Goal: Information Seeking & Learning: Learn about a topic

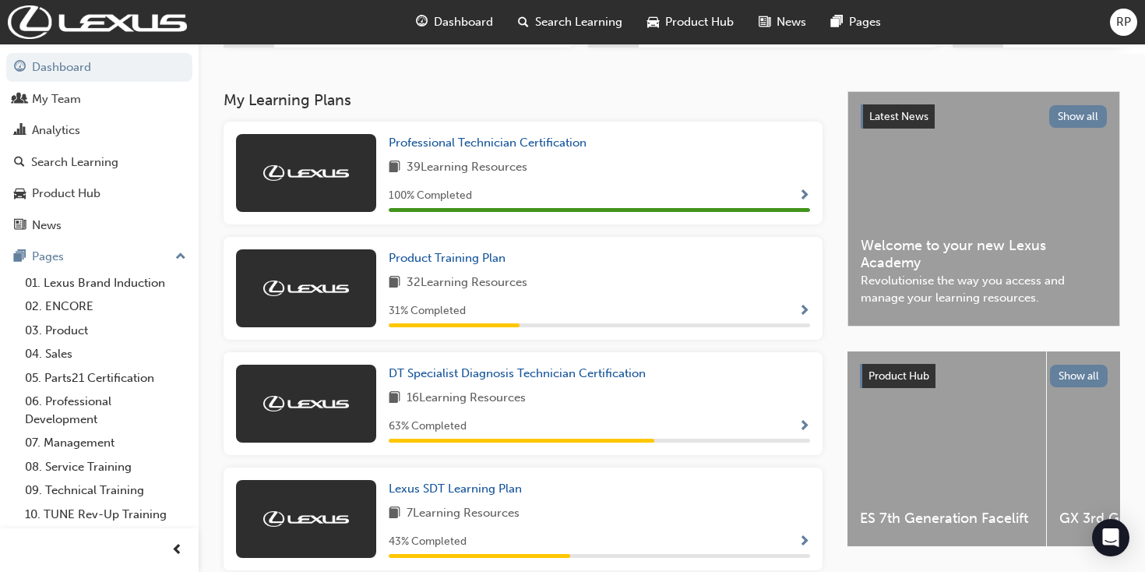
scroll to position [290, 0]
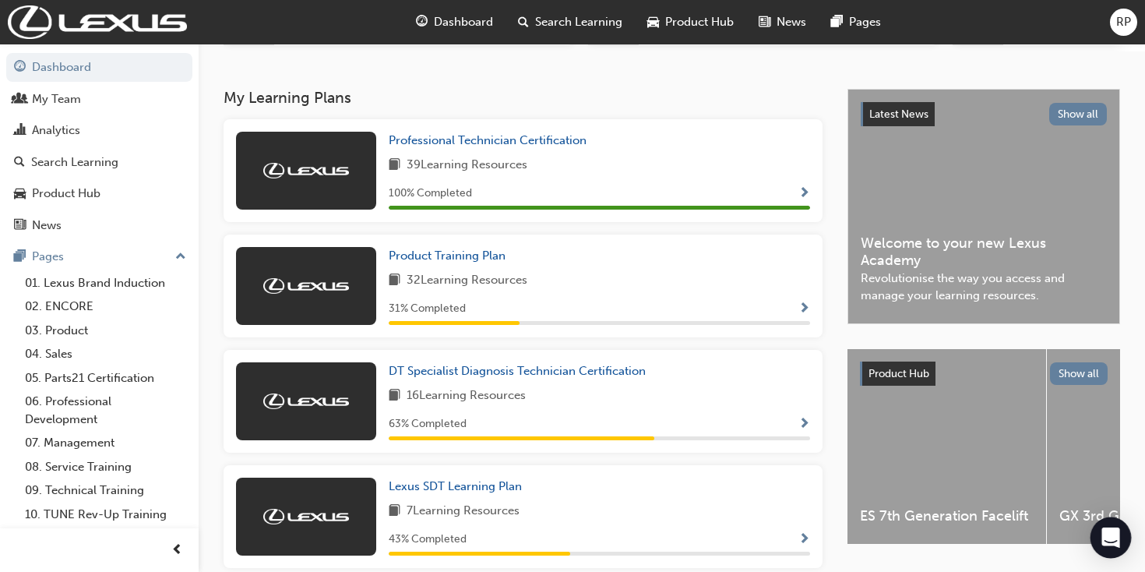
click at [1114, 538] on icon "Open Intercom Messenger" at bounding box center [1110, 537] width 18 height 20
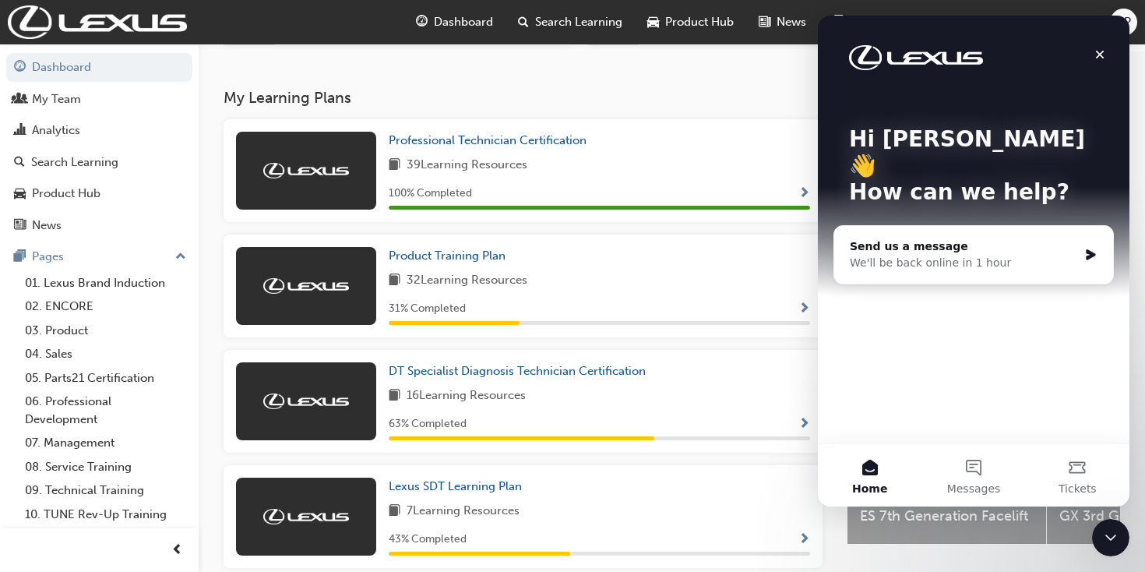
scroll to position [0, 0]
click at [999, 473] on button "Messages" at bounding box center [973, 475] width 104 height 62
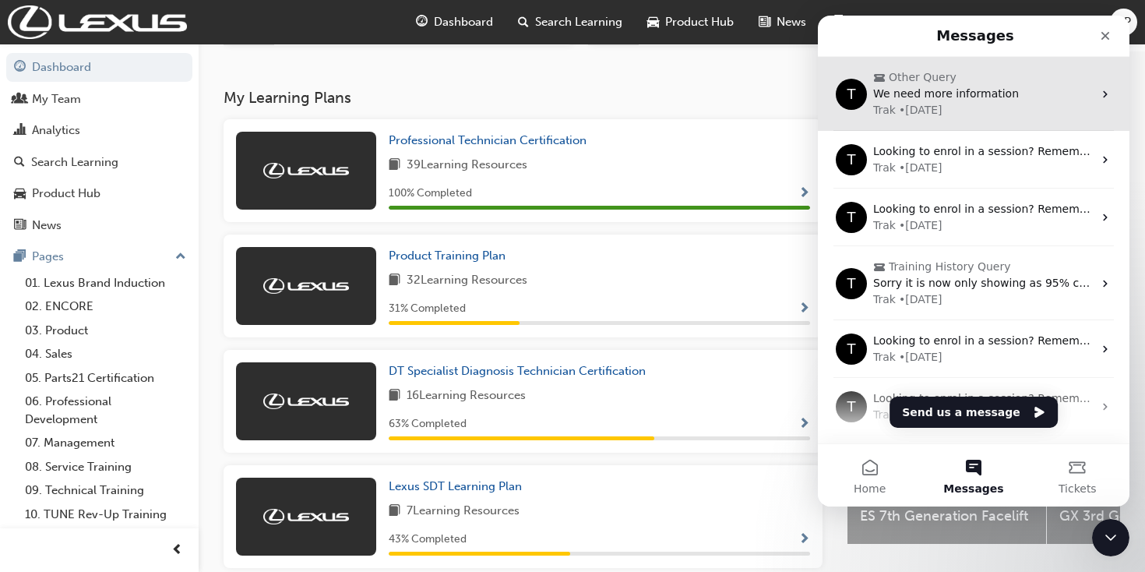
click at [1006, 93] on div "We need more information" at bounding box center [983, 94] width 220 height 16
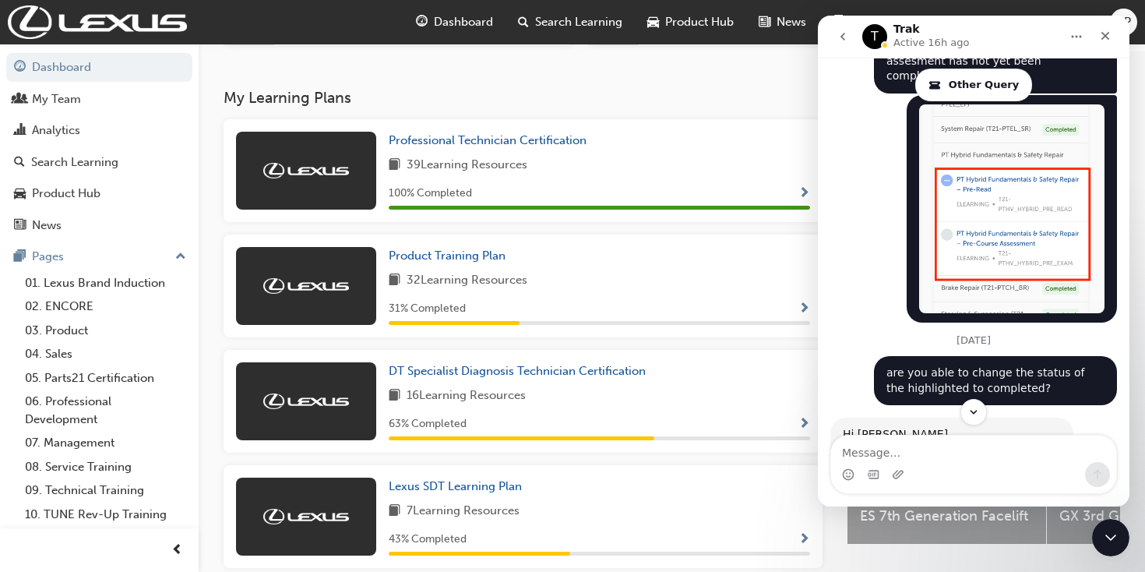
scroll to position [1517, 0]
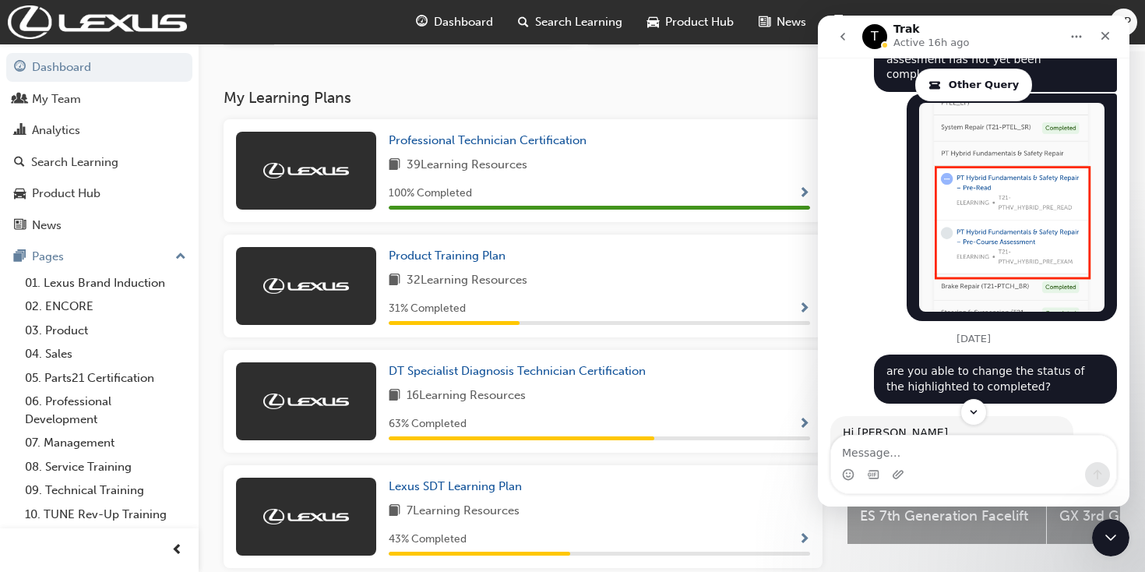
click at [1101, 39] on icon "Close" at bounding box center [1105, 36] width 9 height 9
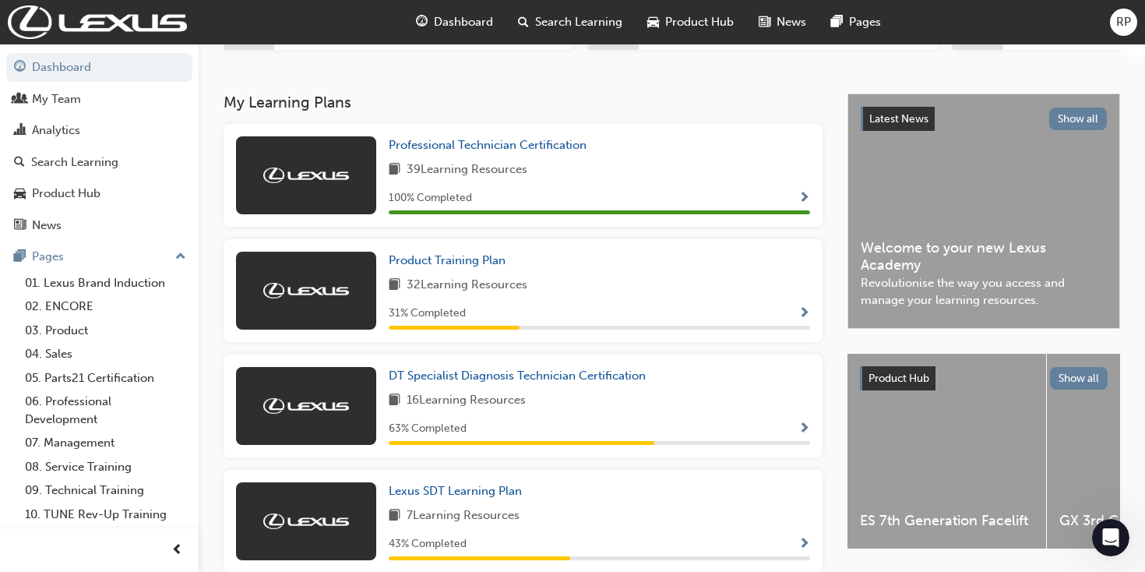
scroll to position [290, 0]
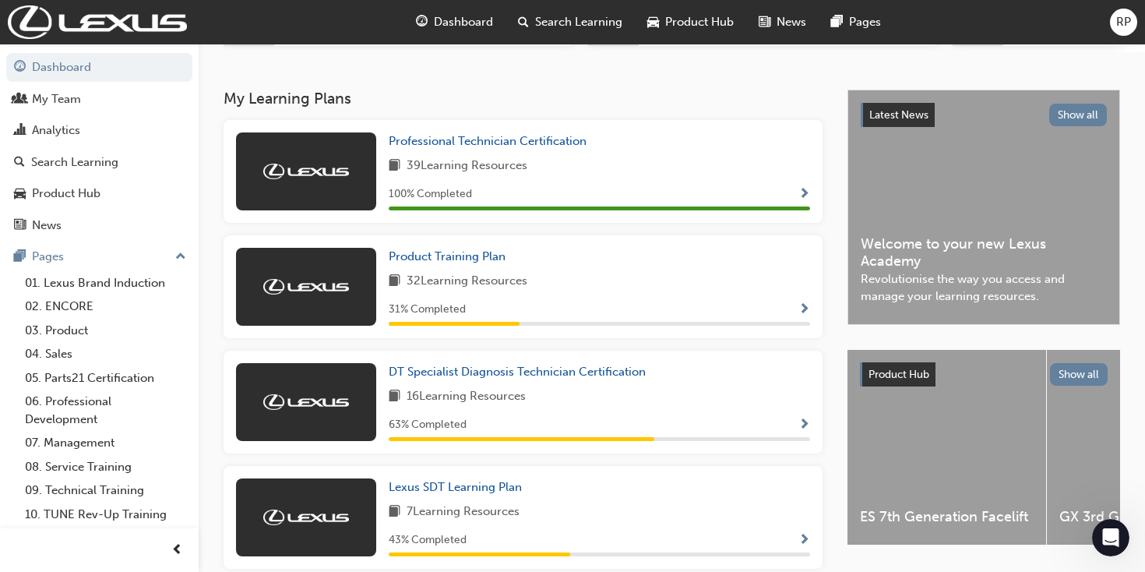
click at [808, 313] on span "Show Progress" at bounding box center [804, 310] width 12 height 14
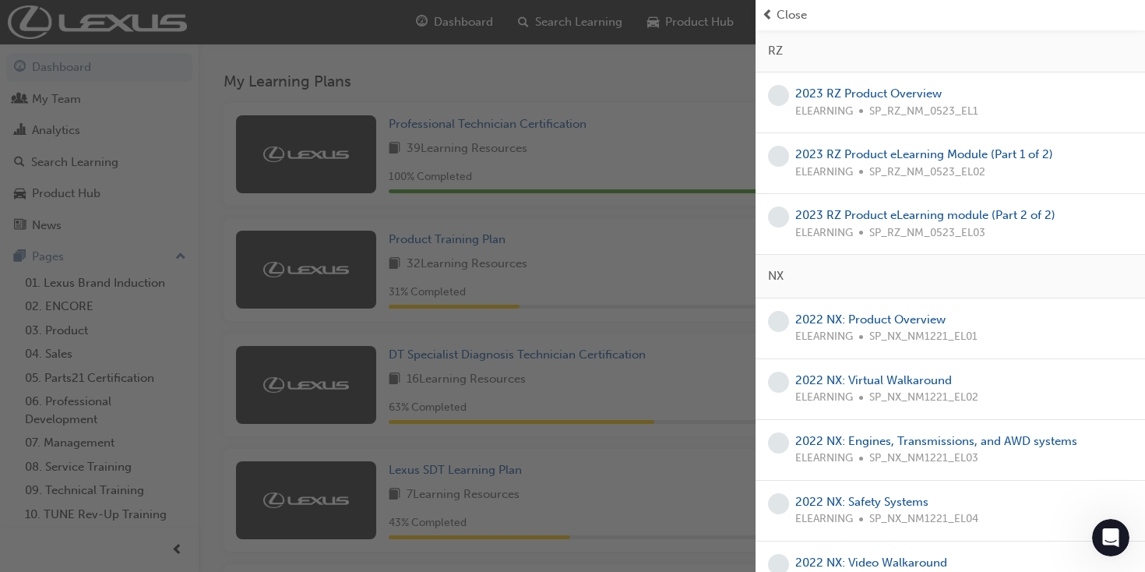
scroll to position [774, 0]
click at [618, 143] on div "button" at bounding box center [377, 286] width 755 height 572
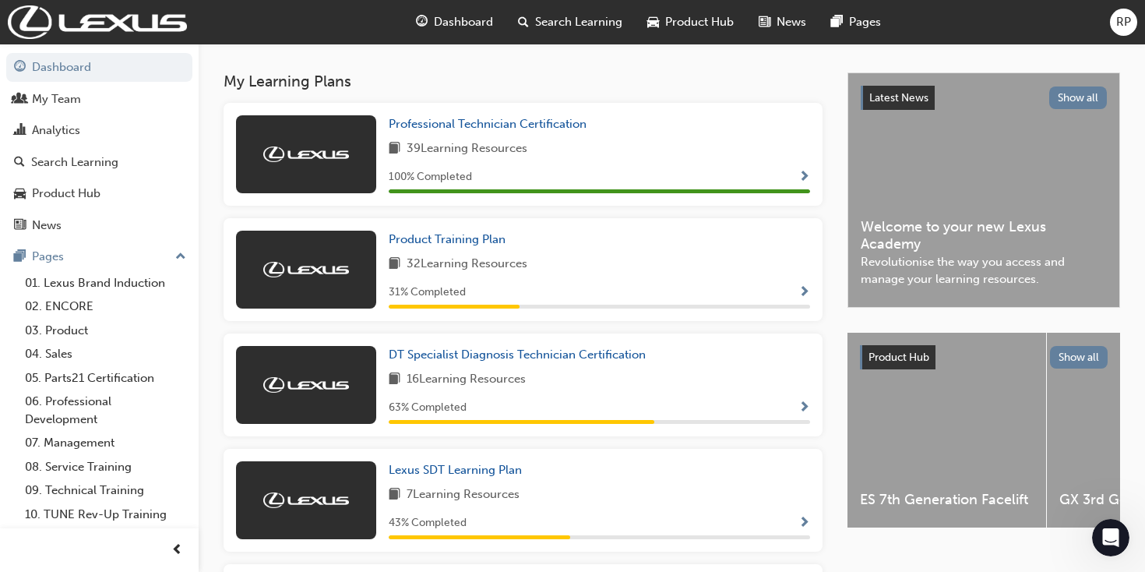
click at [798, 294] on span "Show Progress" at bounding box center [804, 293] width 12 height 14
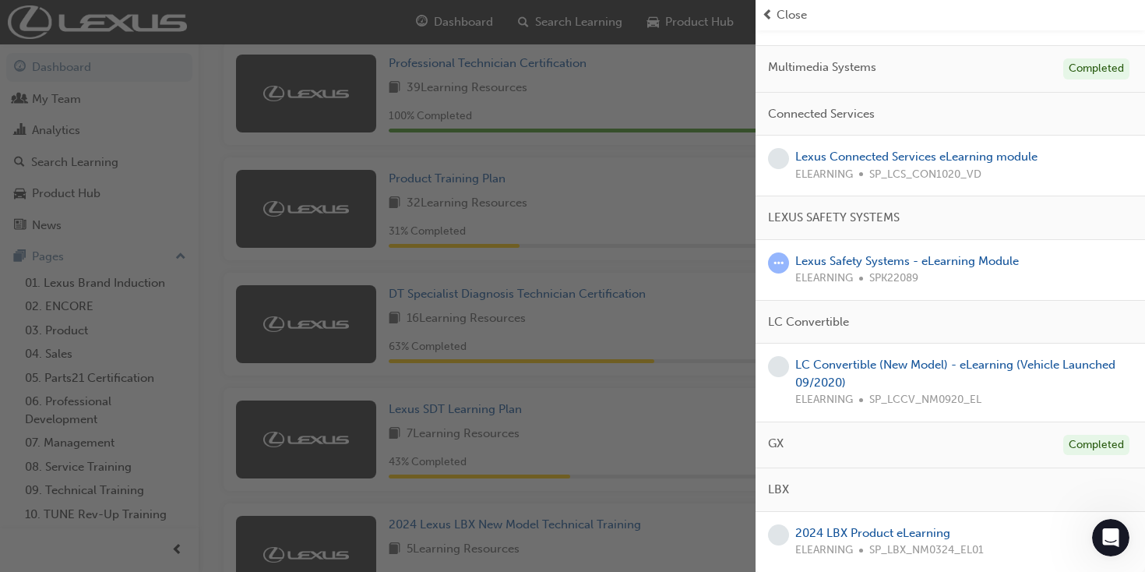
scroll to position [386, 0]
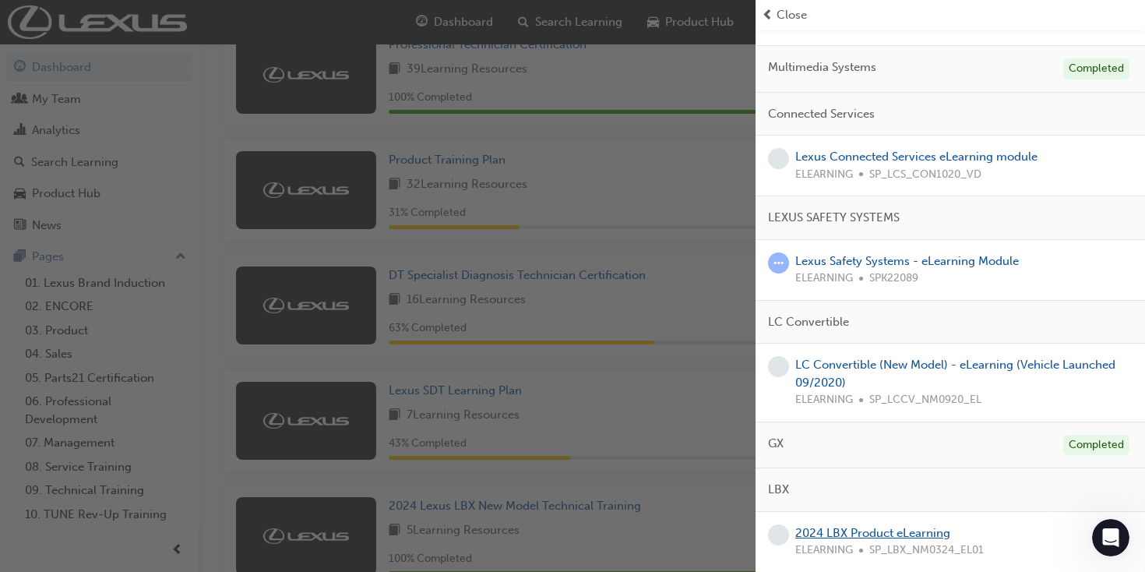
click at [864, 533] on link "2024 LBX Product eLearning" at bounding box center [872, 533] width 155 height 14
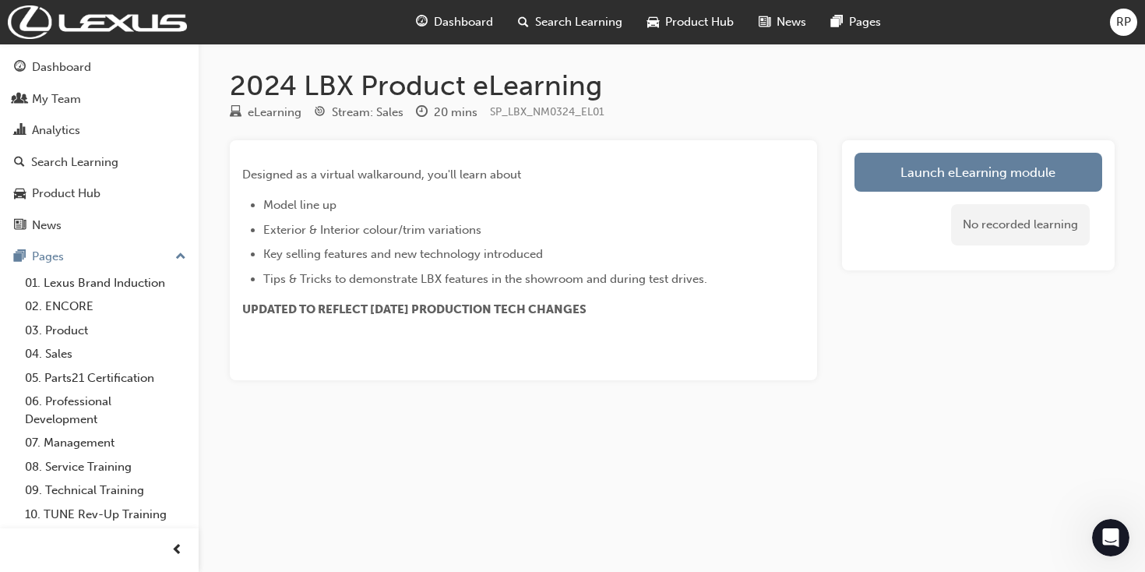
click at [1010, 195] on div "No recorded learning" at bounding box center [978, 225] width 248 height 66
click at [1014, 185] on link "Launch eLearning module" at bounding box center [978, 172] width 248 height 39
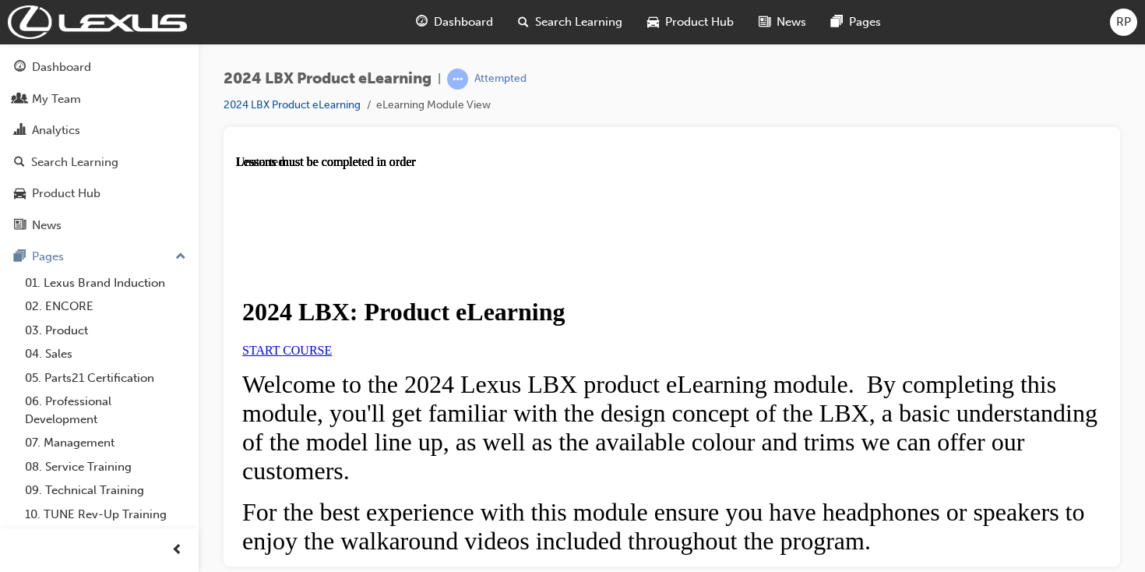
click at [332, 356] on link "START COURSE" at bounding box center [287, 349] width 90 height 13
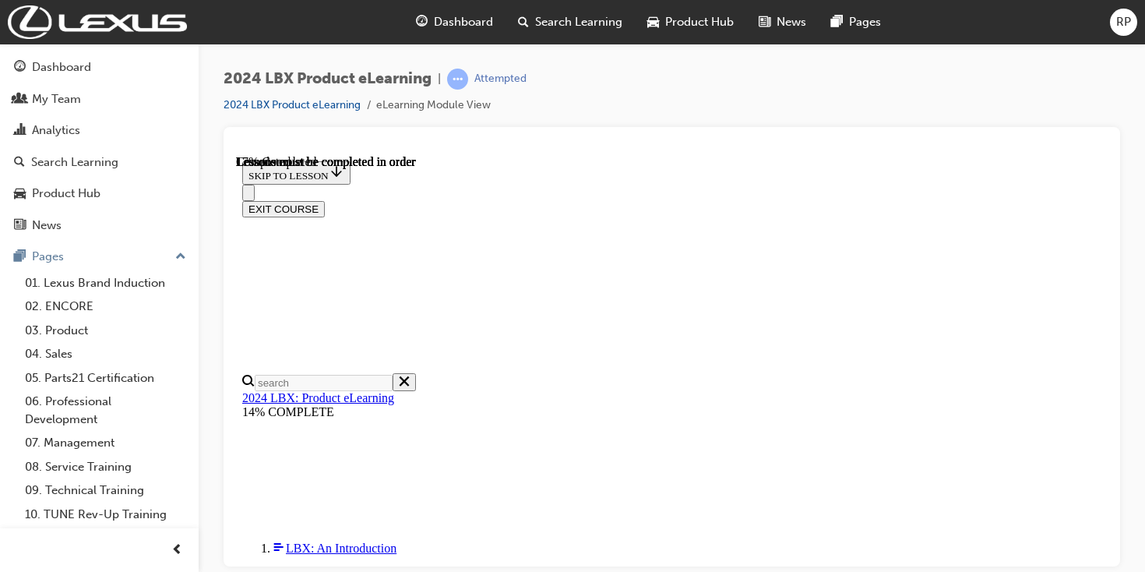
scroll to position [143, 0]
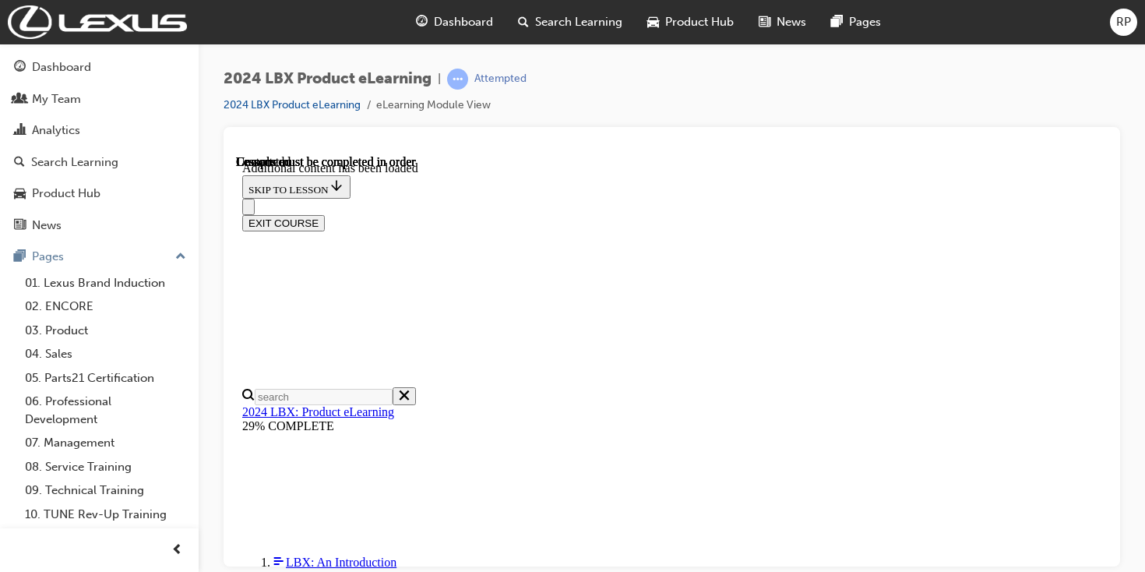
scroll to position [2003, 0]
click at [886, 155] on iframe at bounding box center [671, 362] width 871 height 414
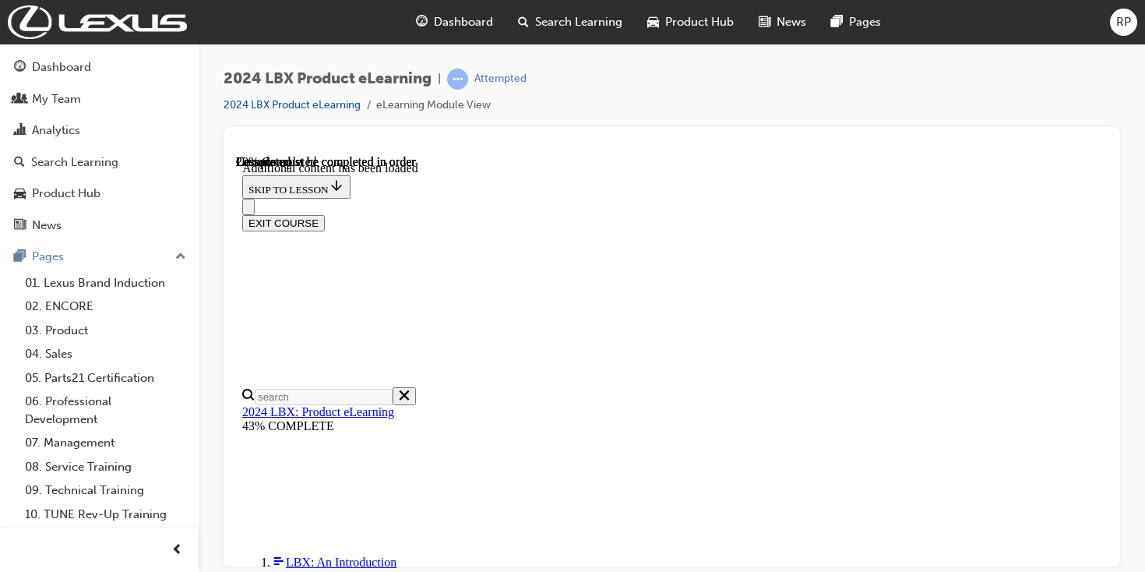
scroll to position [424, 0]
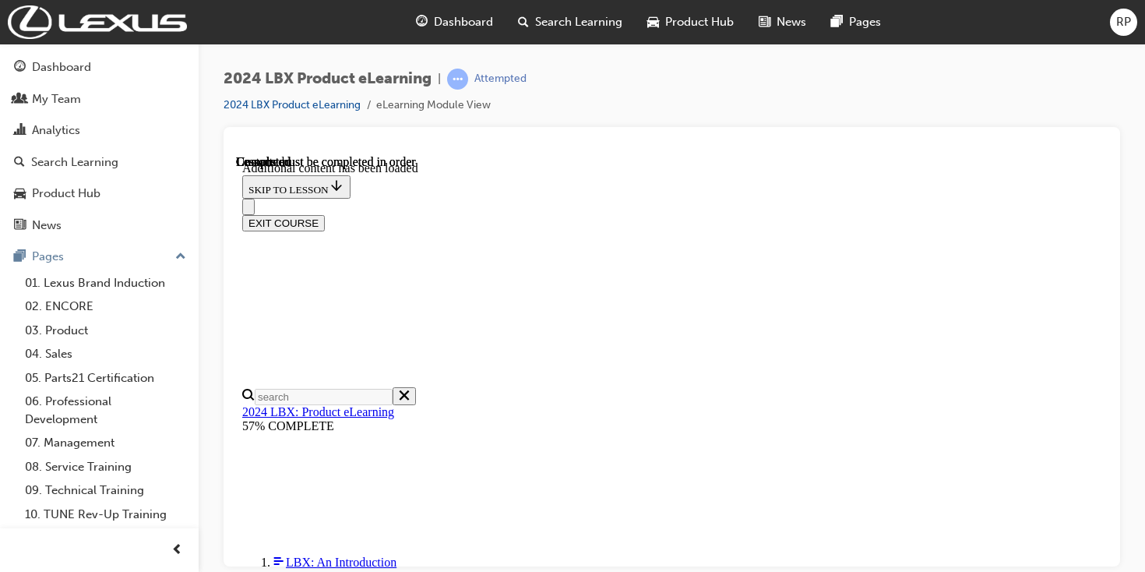
scroll to position [1113, 0]
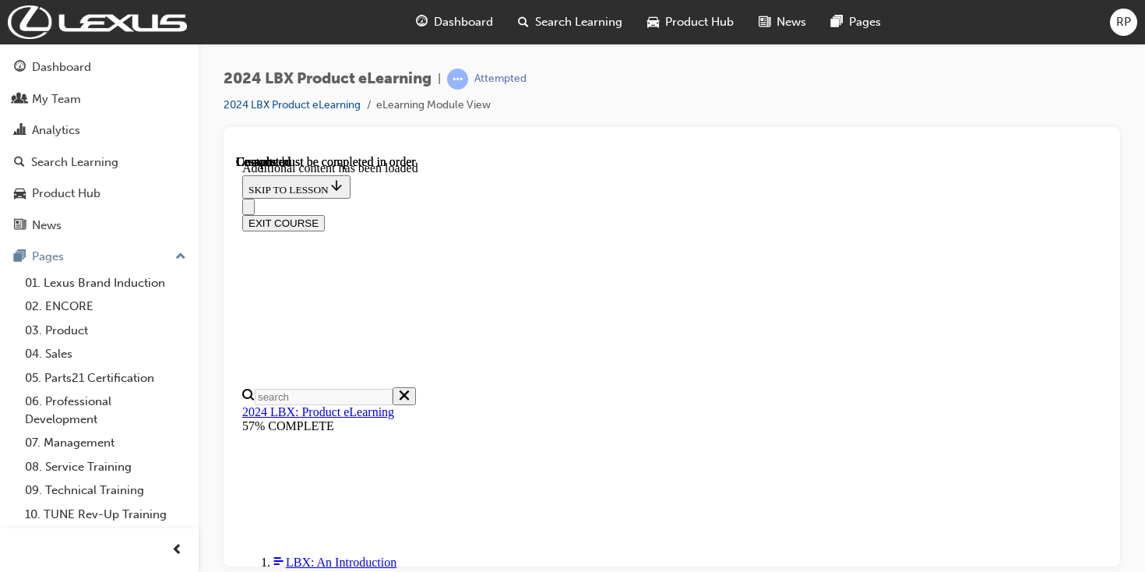
scroll to position [32, 0]
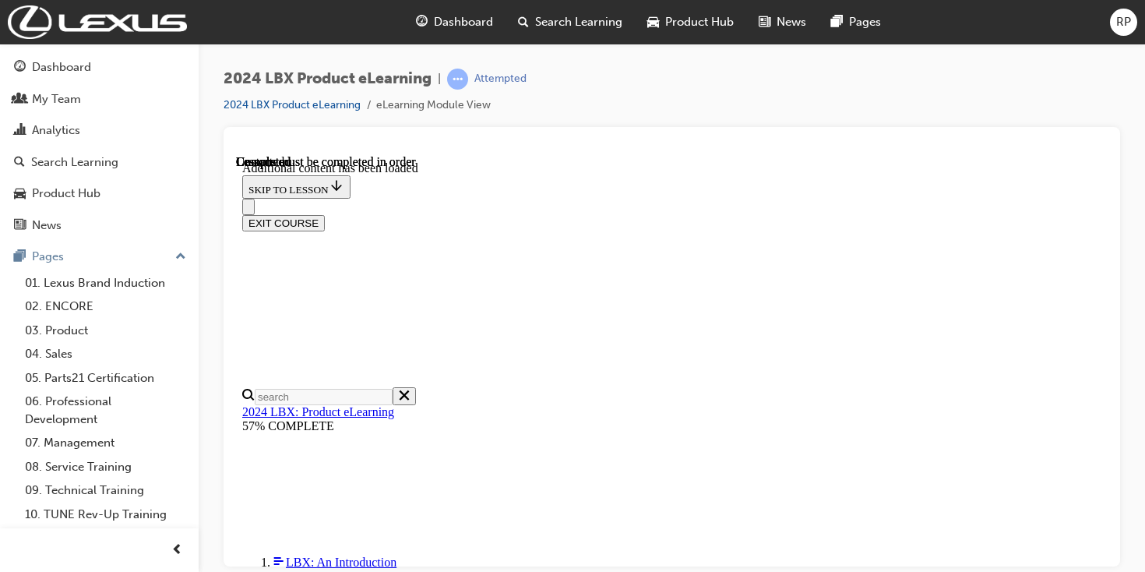
scroll to position [93, 0]
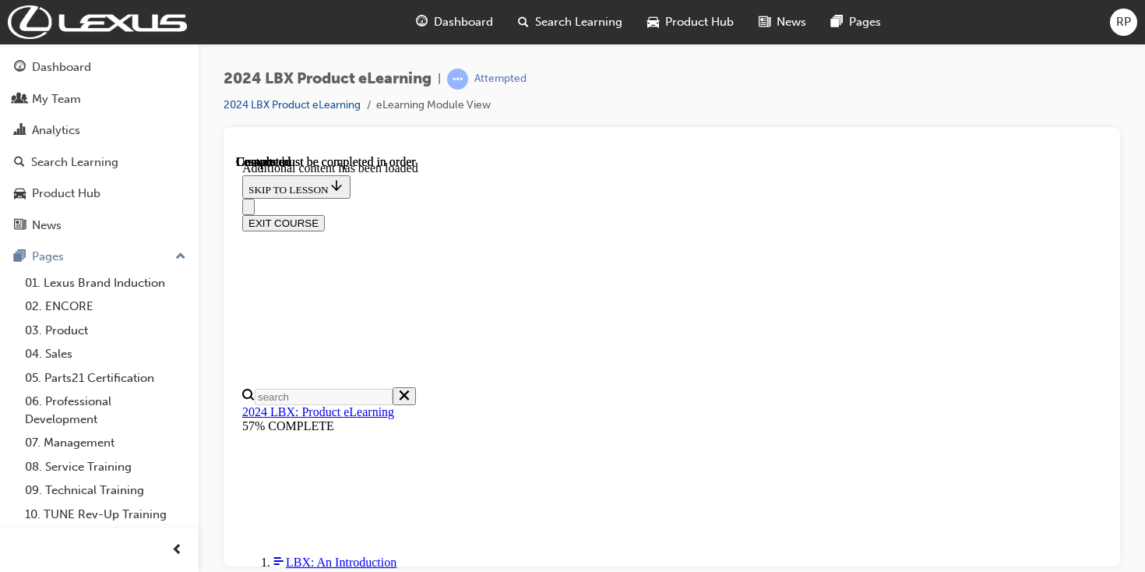
scroll to position [1976, 0]
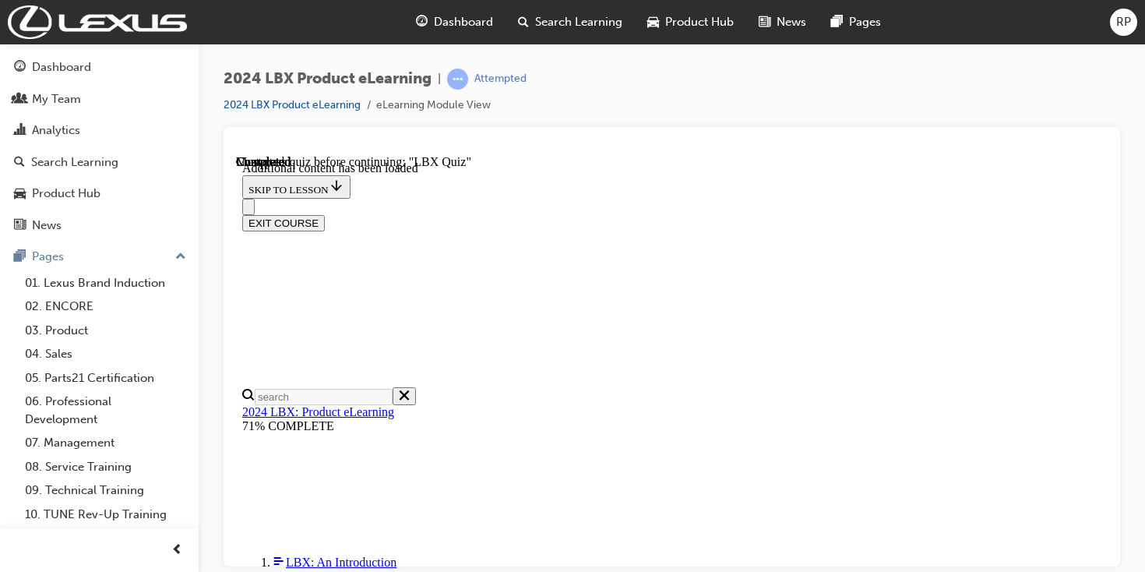
scroll to position [1165, 0]
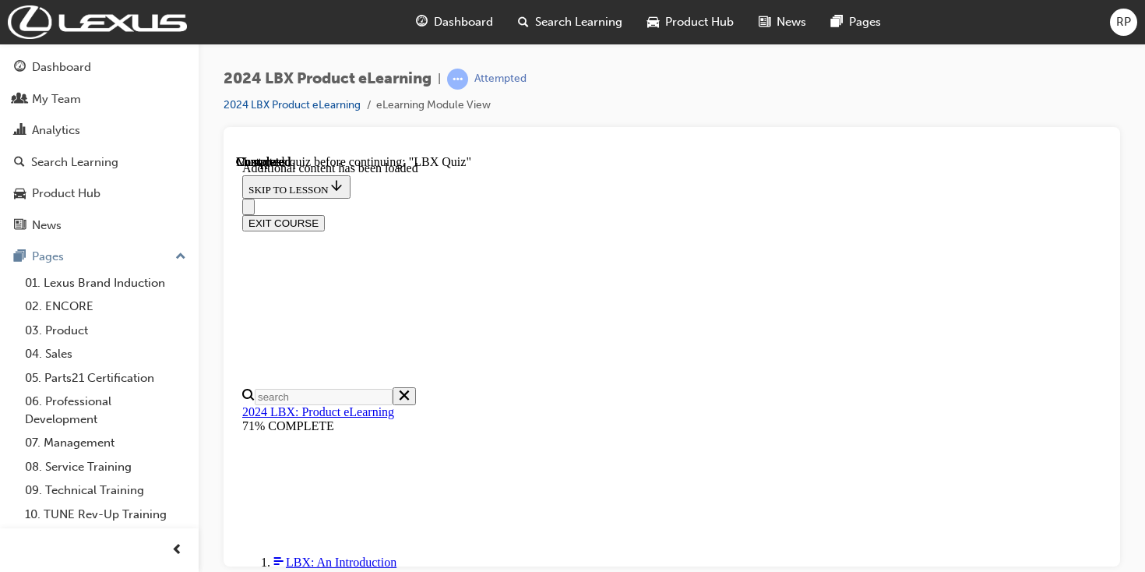
scroll to position [277, 0]
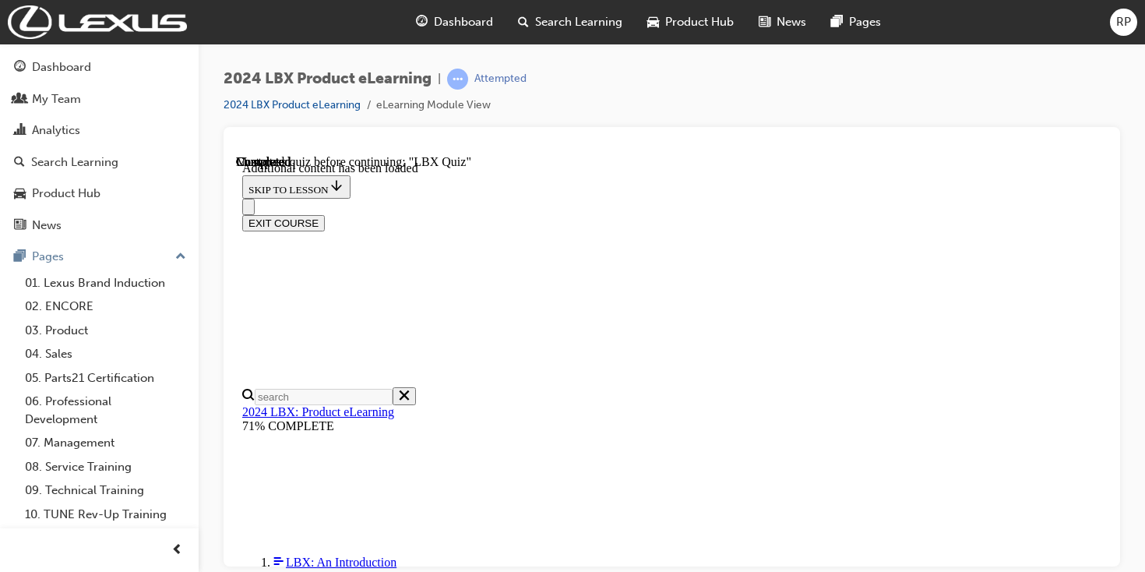
scroll to position [223, 0]
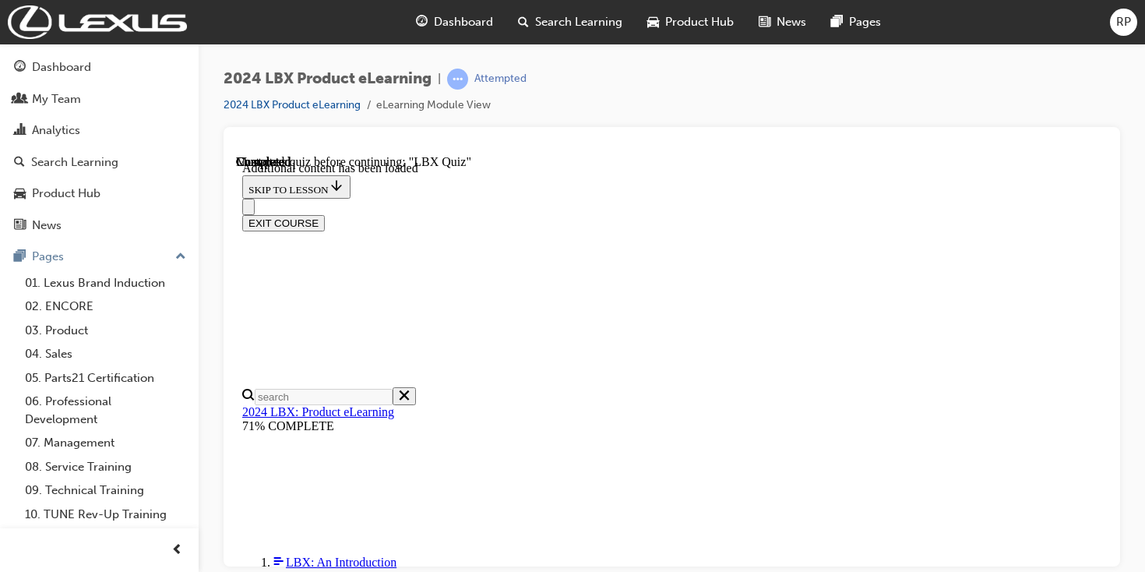
scroll to position [1029, 0]
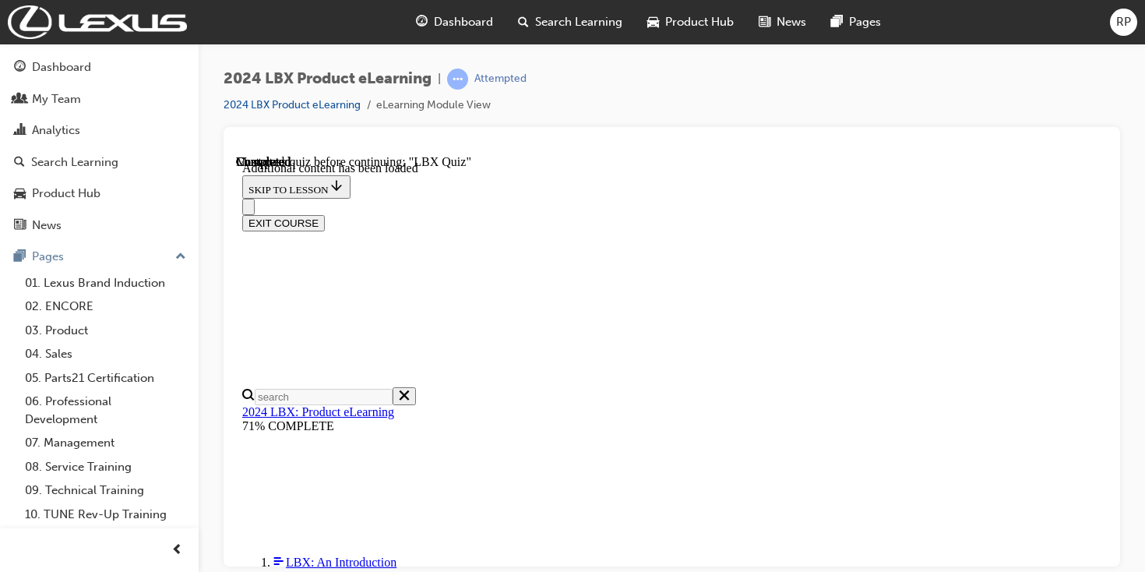
scroll to position [42, 0]
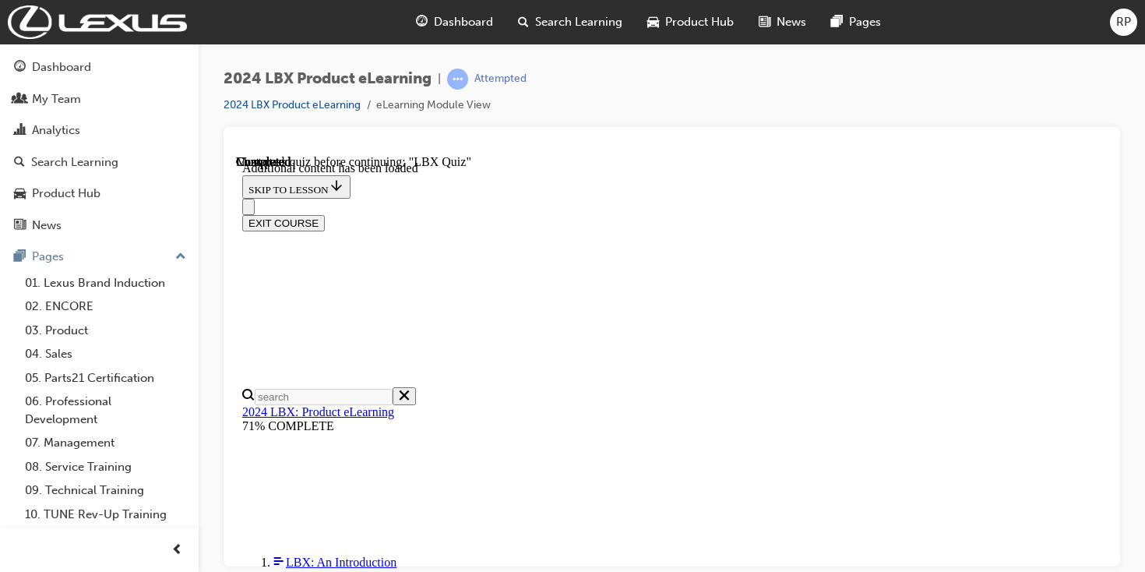
scroll to position [2228, 0]
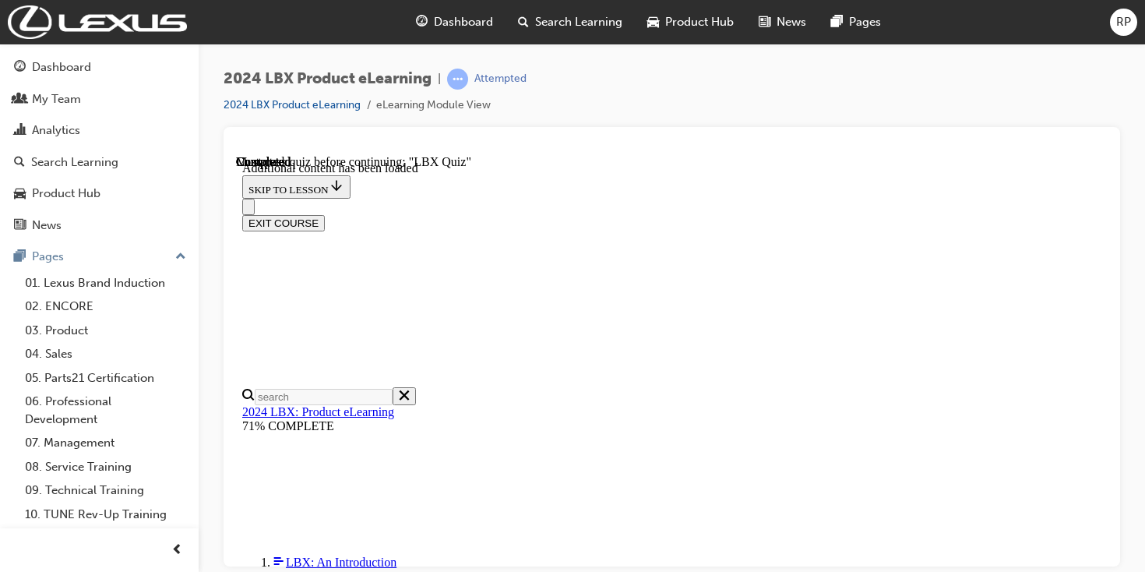
radio input "true"
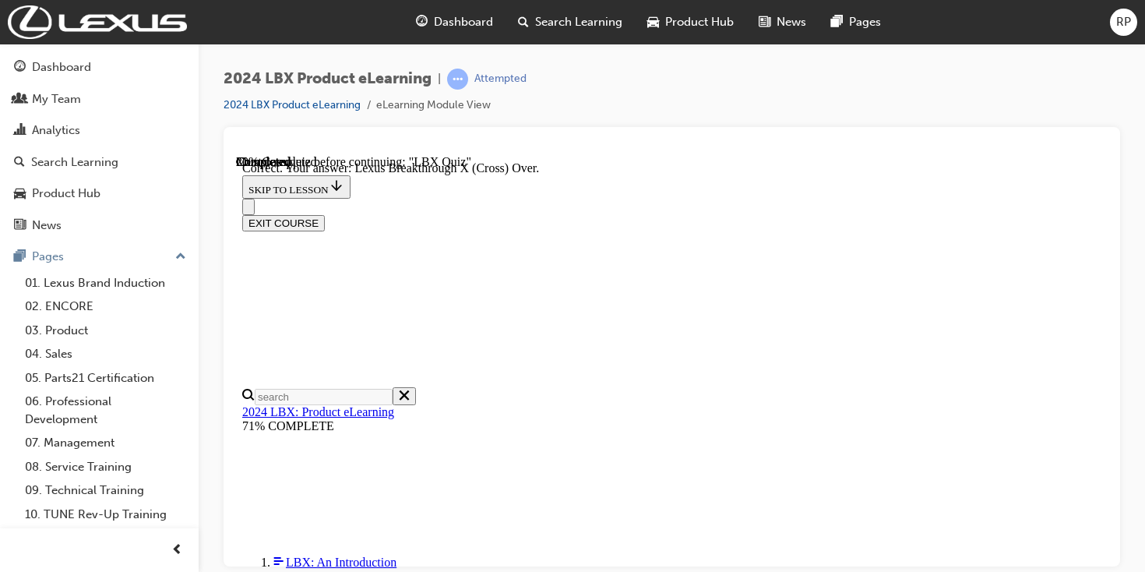
radio input "true"
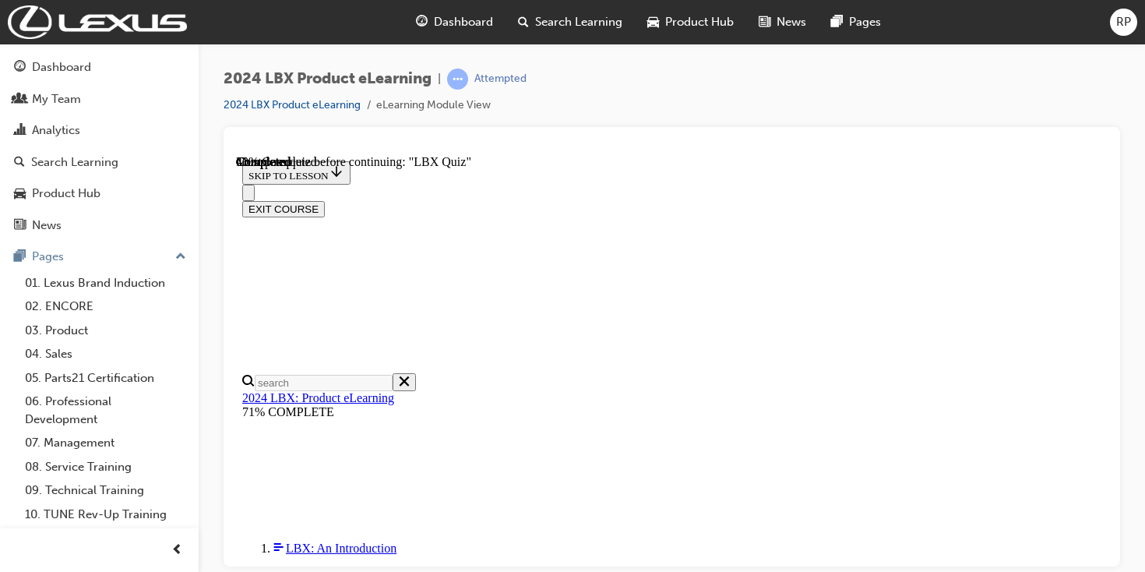
scroll to position [188, 0]
checkbox input "true"
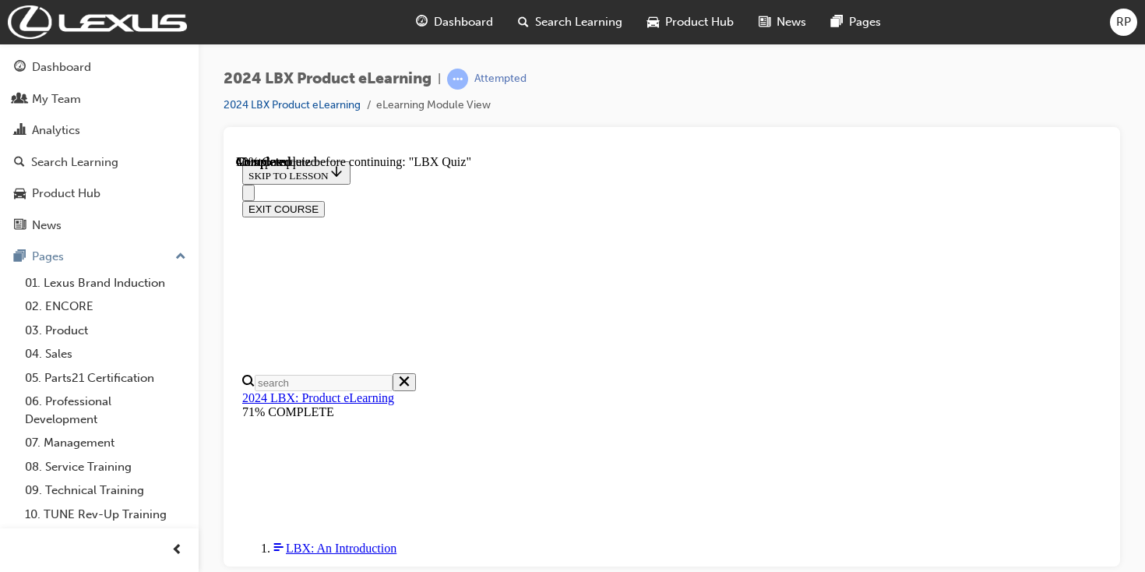
checkbox input "true"
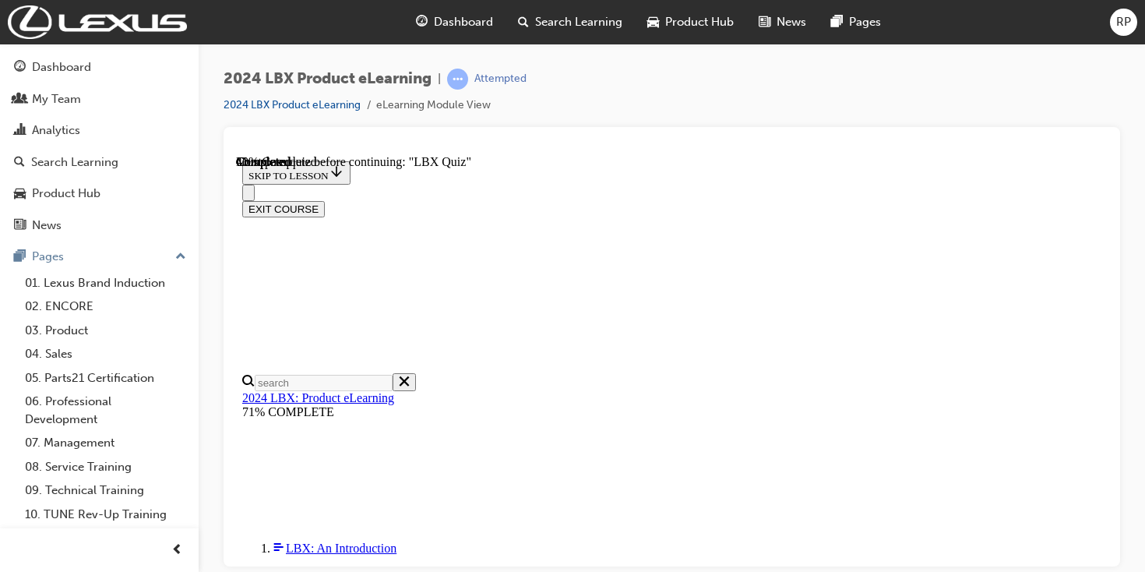
checkbox input "true"
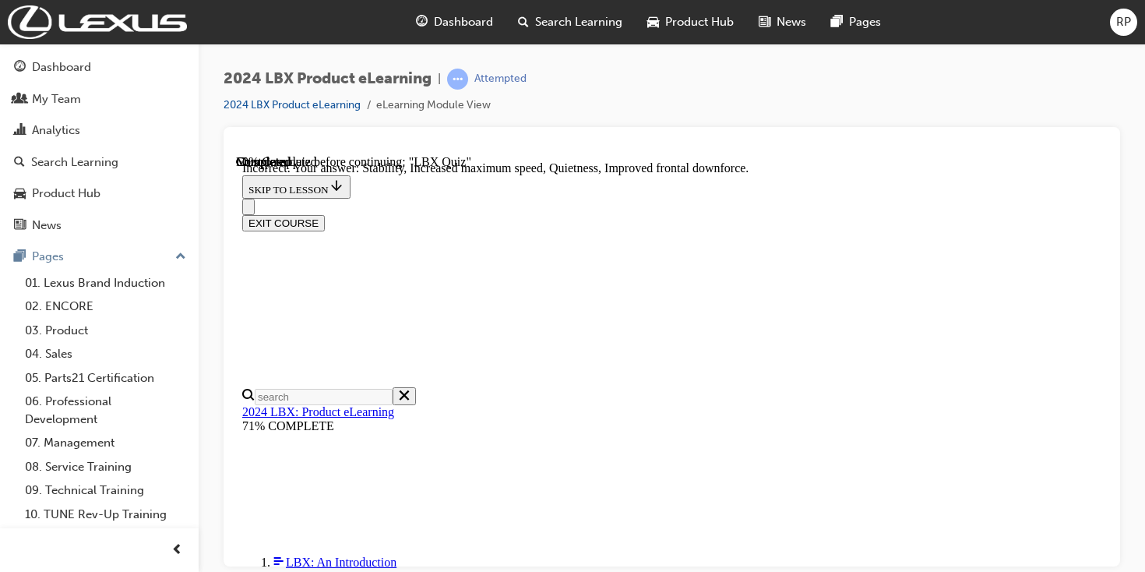
scroll to position [315, 0]
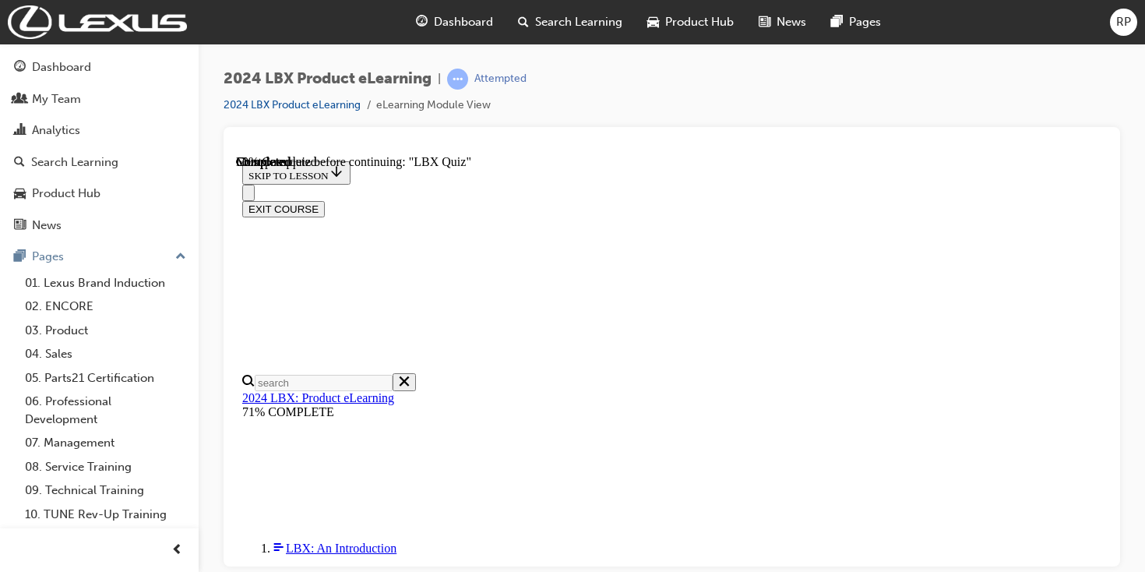
scroll to position [188, 0]
radio input "true"
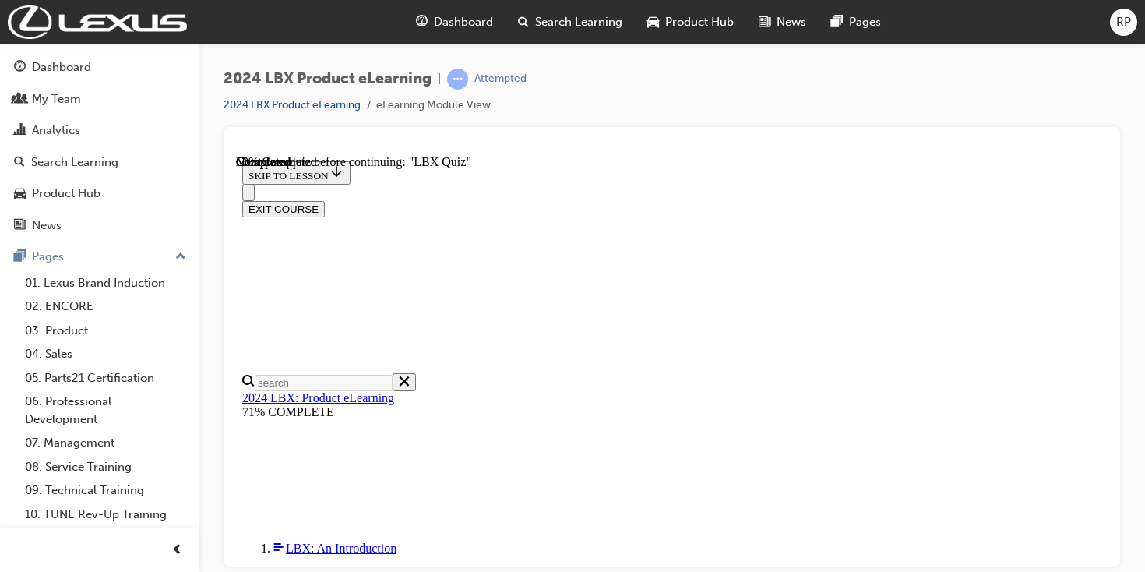
radio input "true"
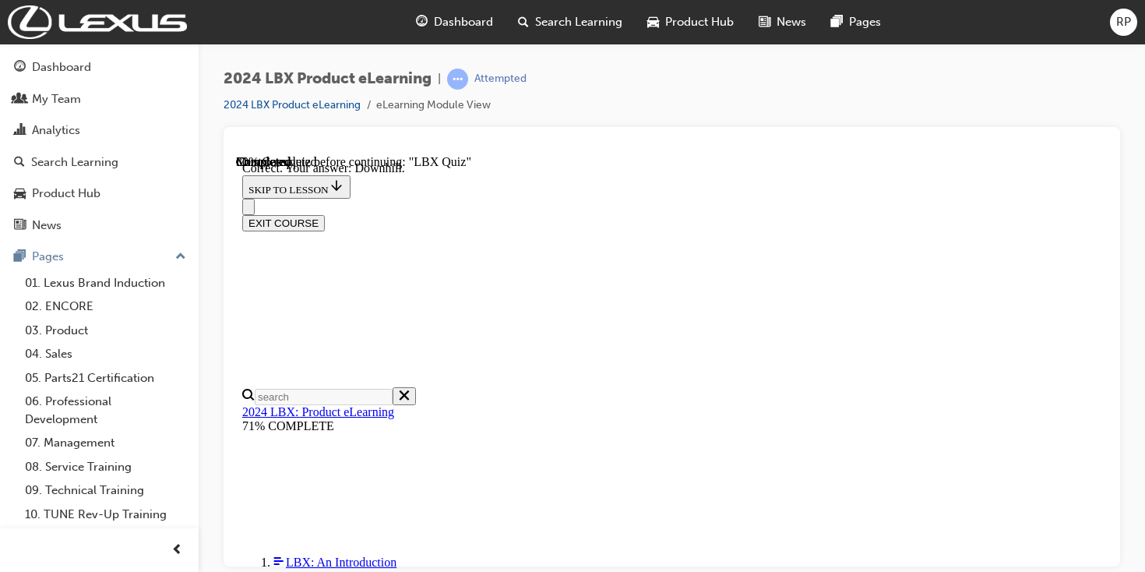
scroll to position [408, 0]
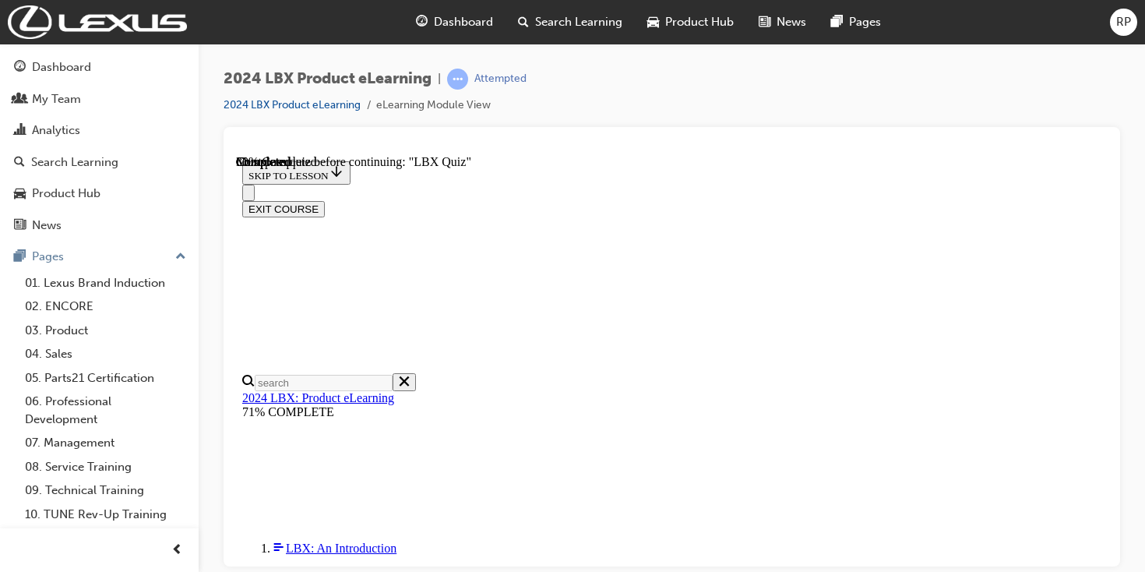
scroll to position [199, 0]
radio input "true"
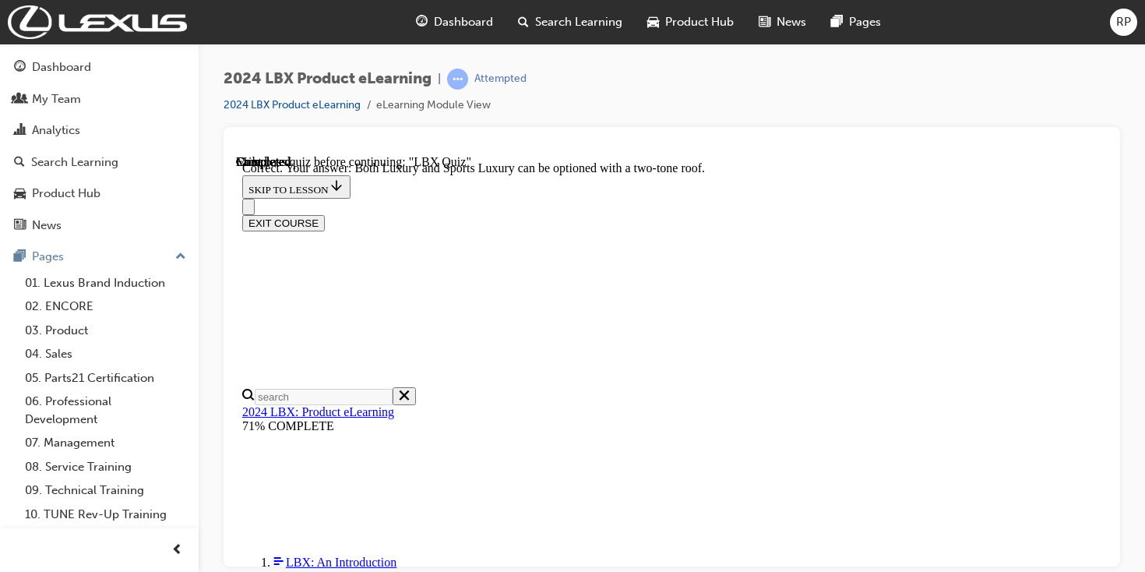
scroll to position [354, 0]
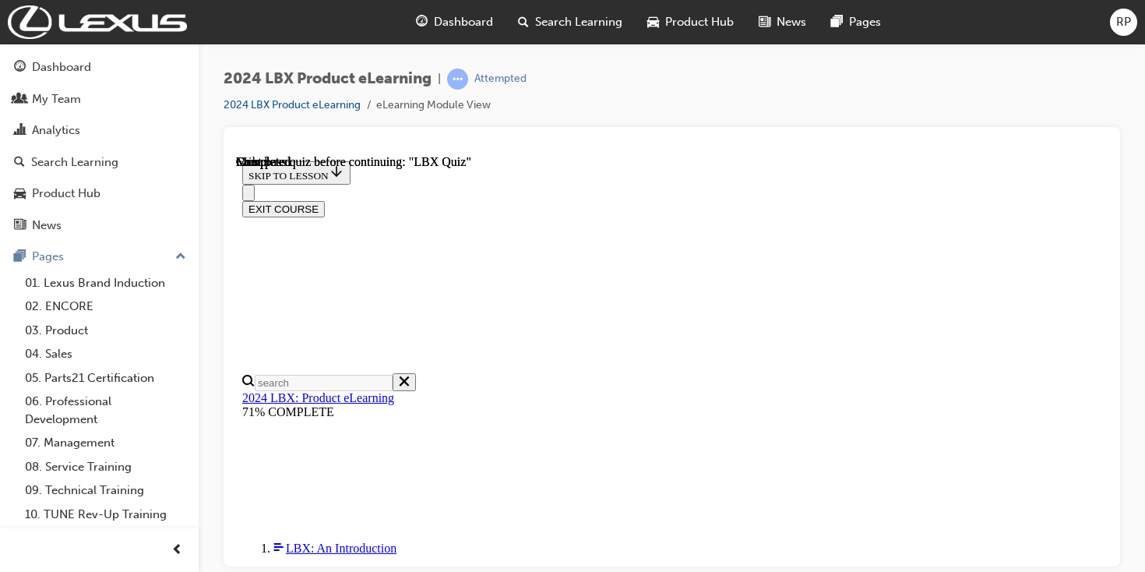
scroll to position [442, 0]
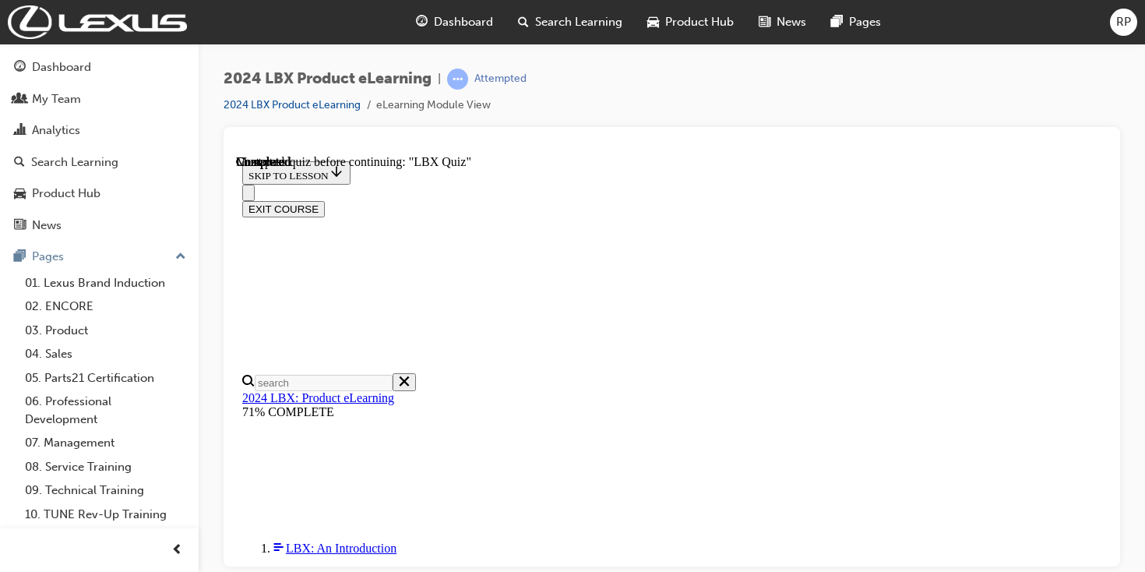
scroll to position [258, 0]
radio input "true"
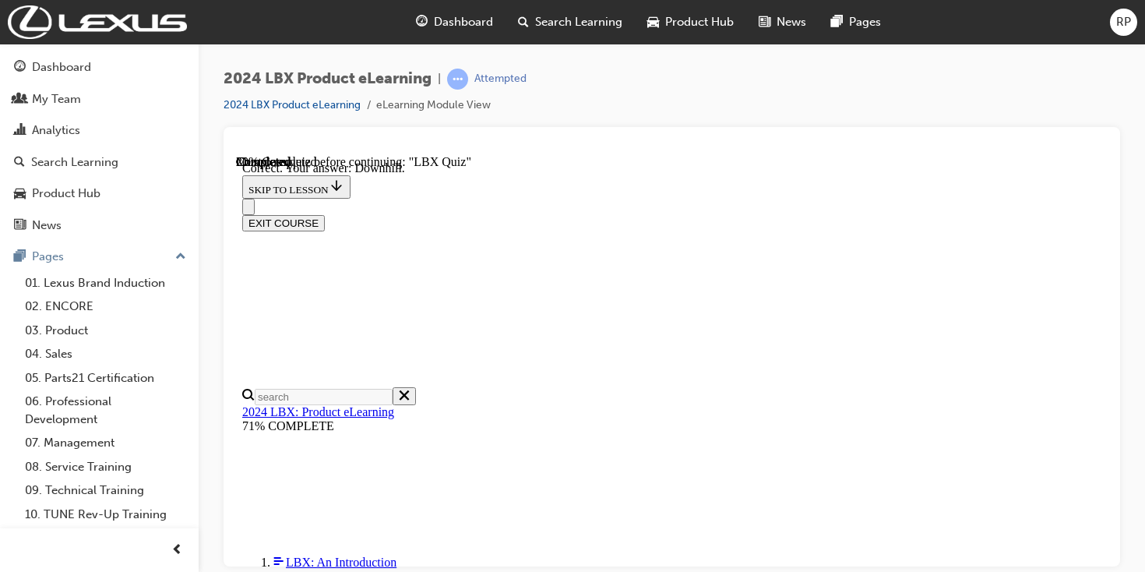
scroll to position [408, 0]
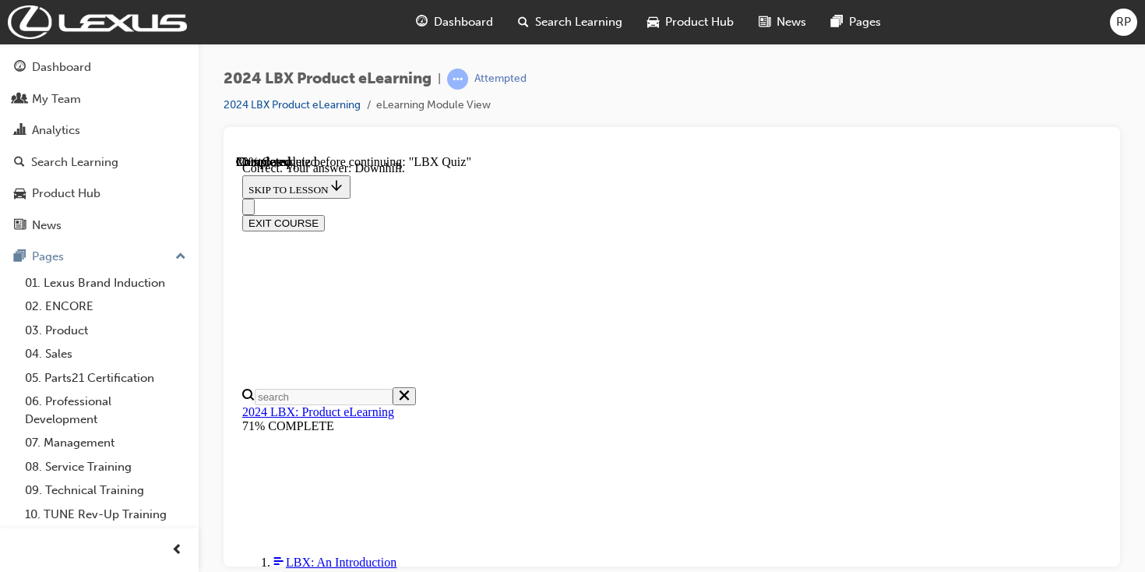
radio input "true"
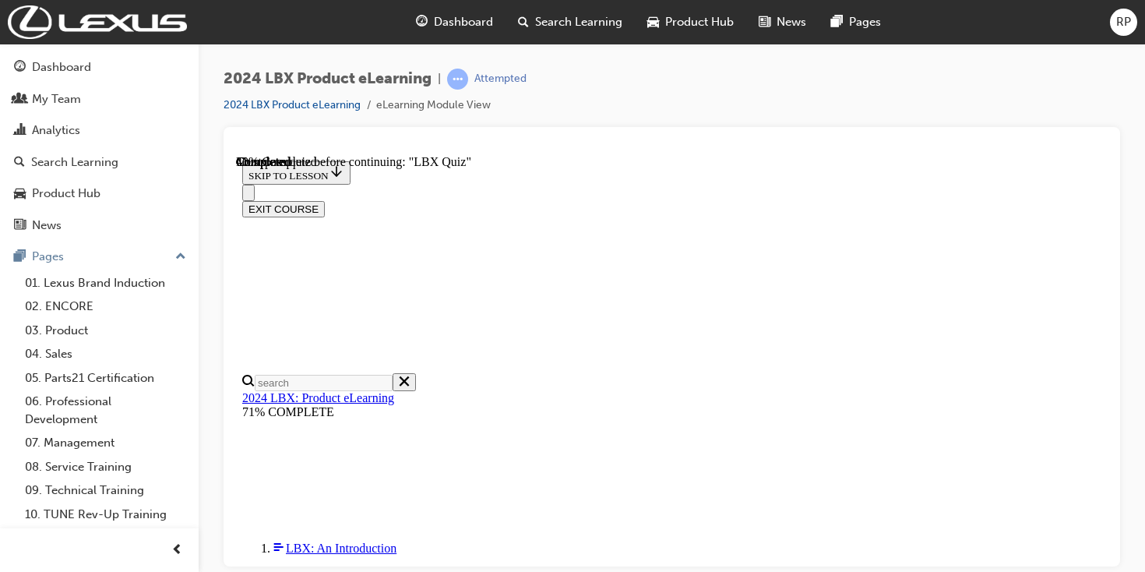
scroll to position [185, 0]
radio input "true"
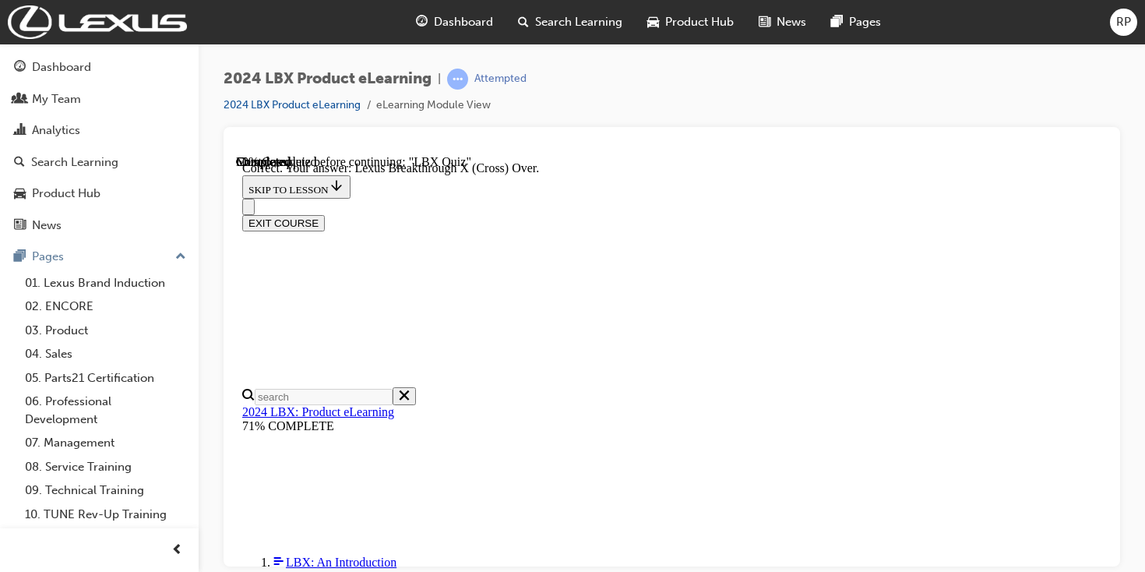
scroll to position [373, 0]
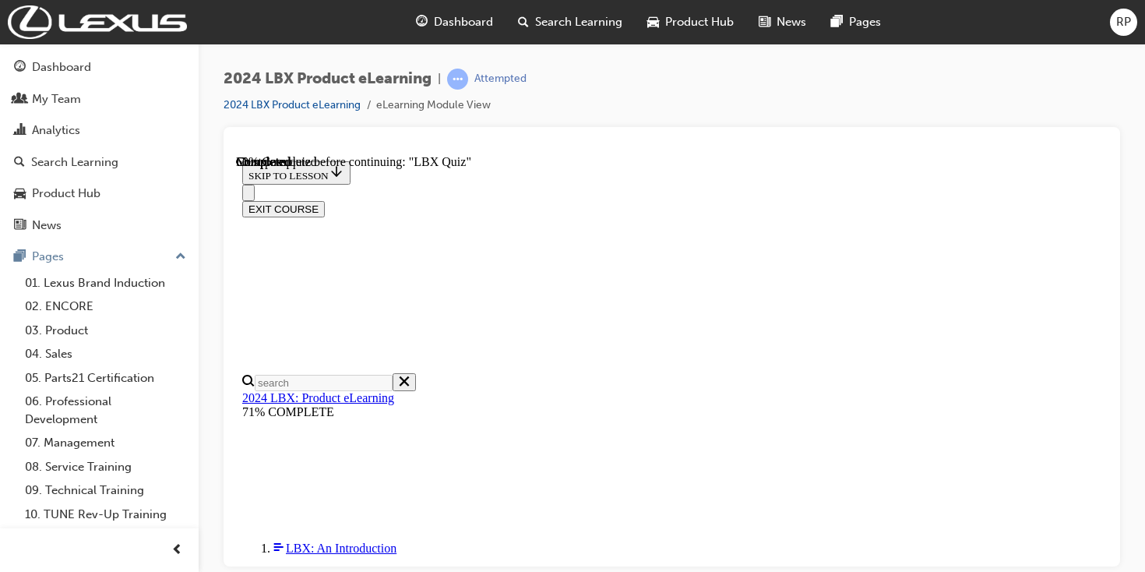
scroll to position [215, 0]
radio input "true"
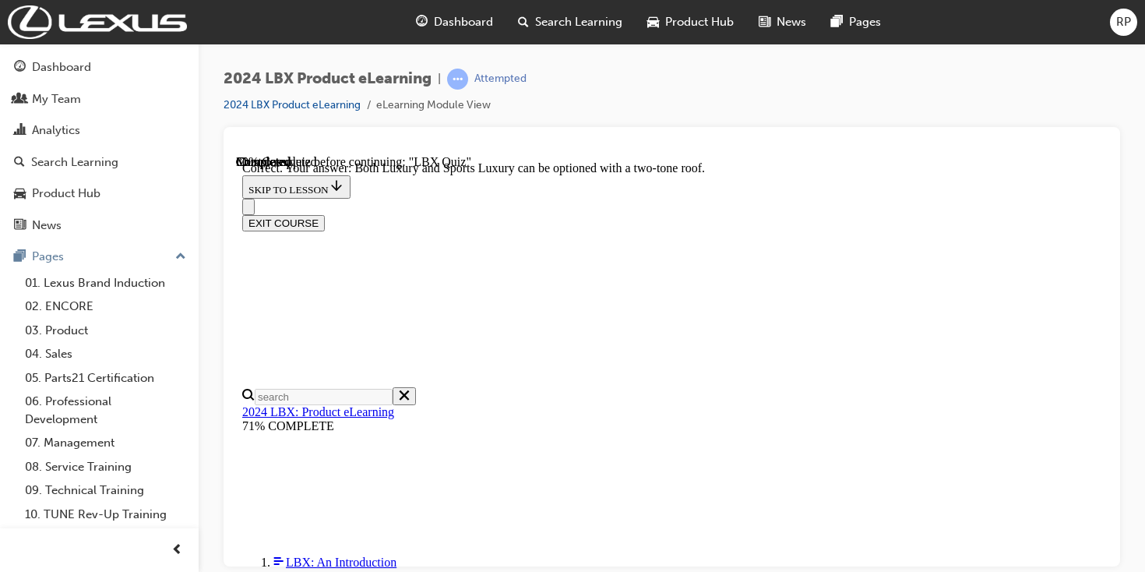
scroll to position [354, 0]
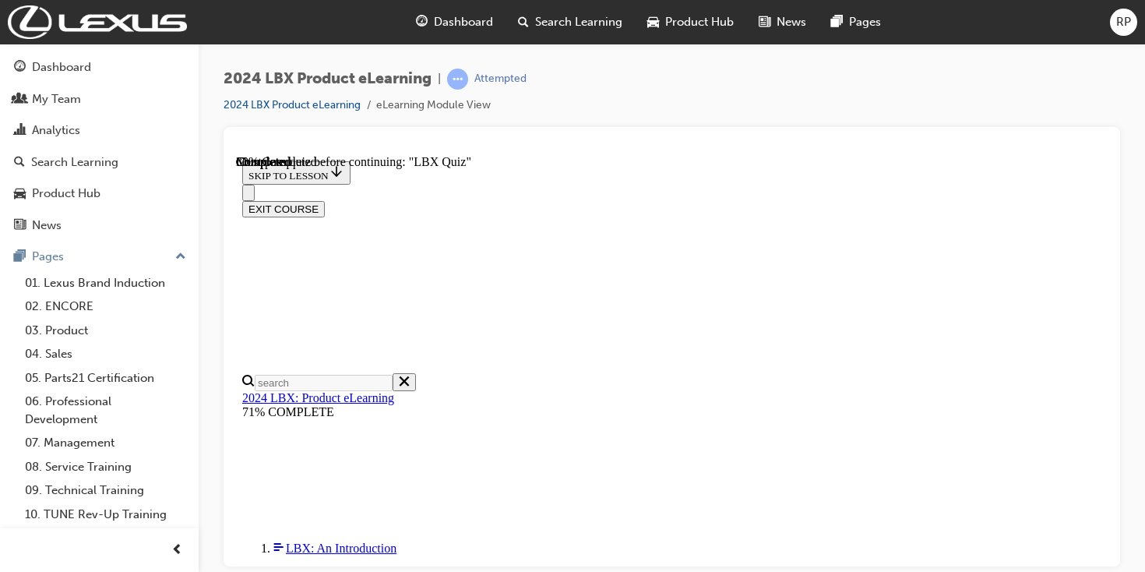
scroll to position [200, 0]
checkbox input "true"
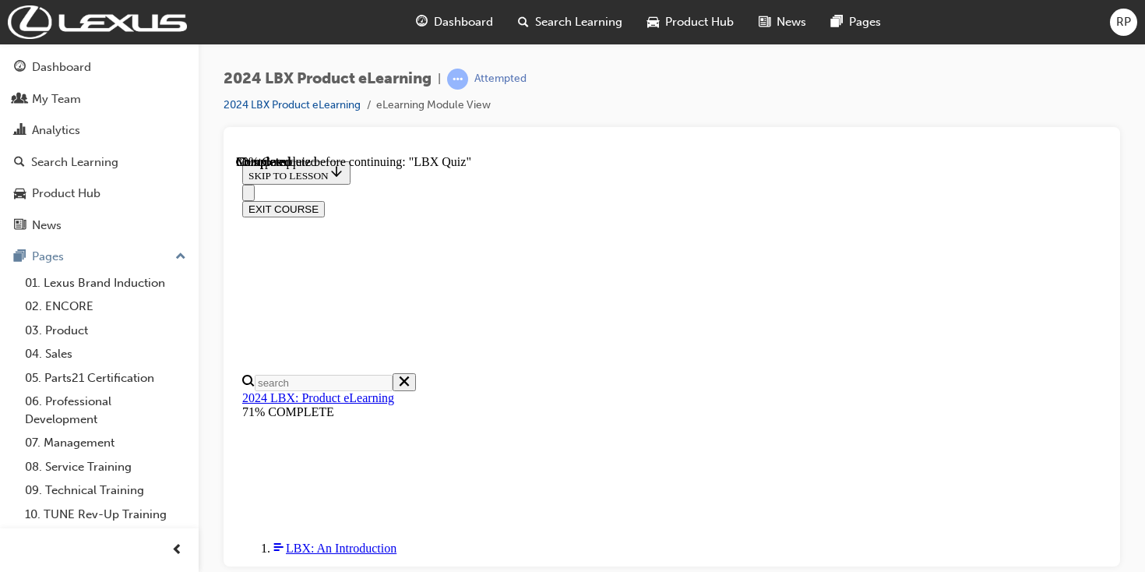
checkbox input "true"
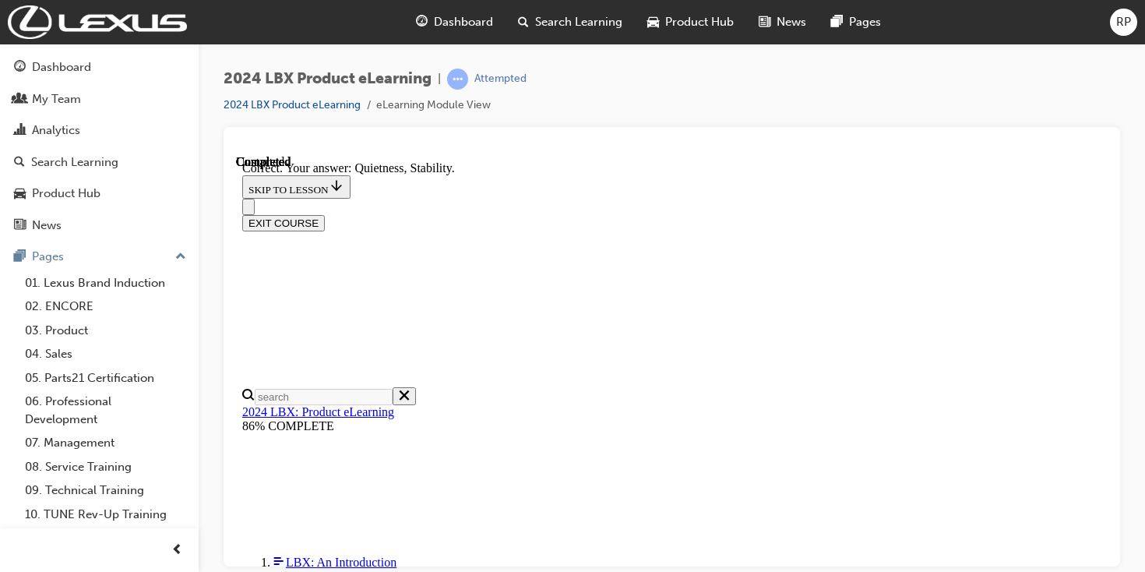
scroll to position [378, 0]
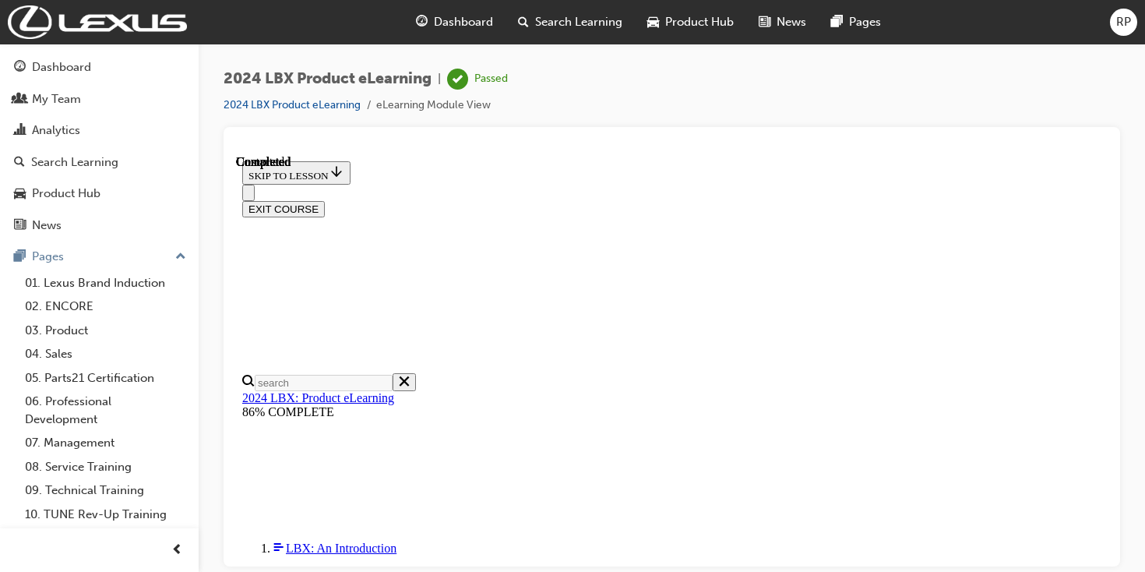
scroll to position [442, 0]
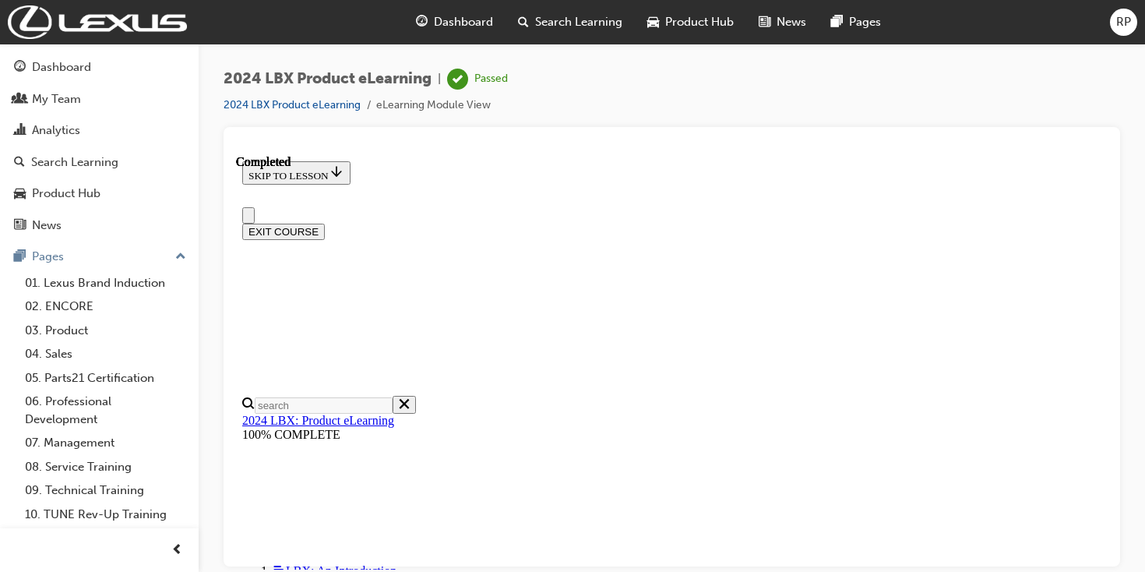
scroll to position [31, 0]
click at [325, 223] on button "EXIT COURSE" at bounding box center [283, 231] width 83 height 16
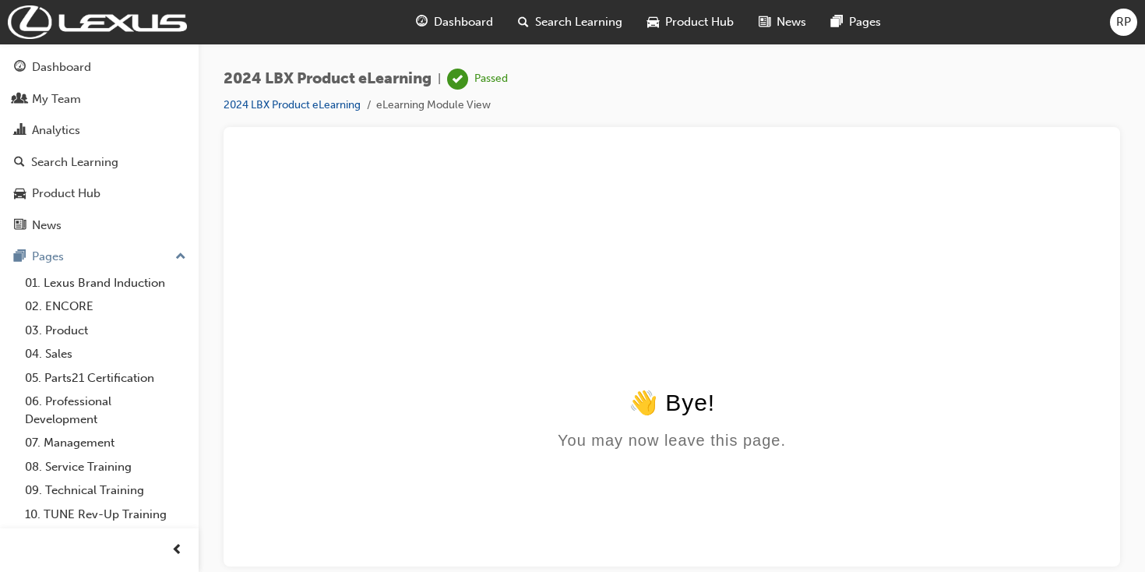
scroll to position [0, 0]
click at [52, 102] on div "My Team" at bounding box center [56, 99] width 49 height 18
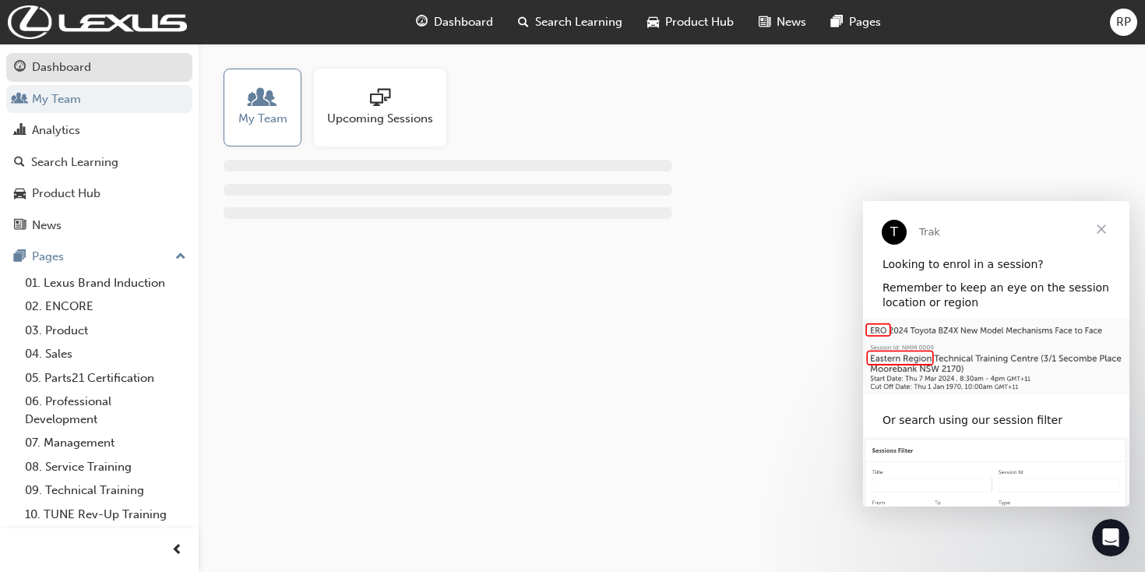
click at [73, 69] on div "Dashboard" at bounding box center [61, 67] width 59 height 18
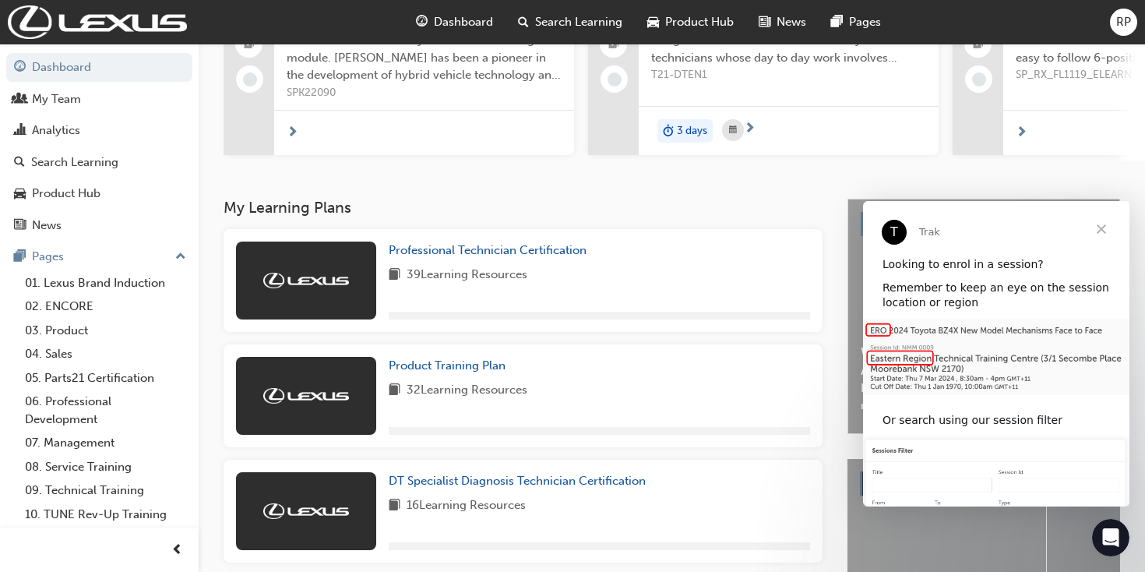
scroll to position [320, 0]
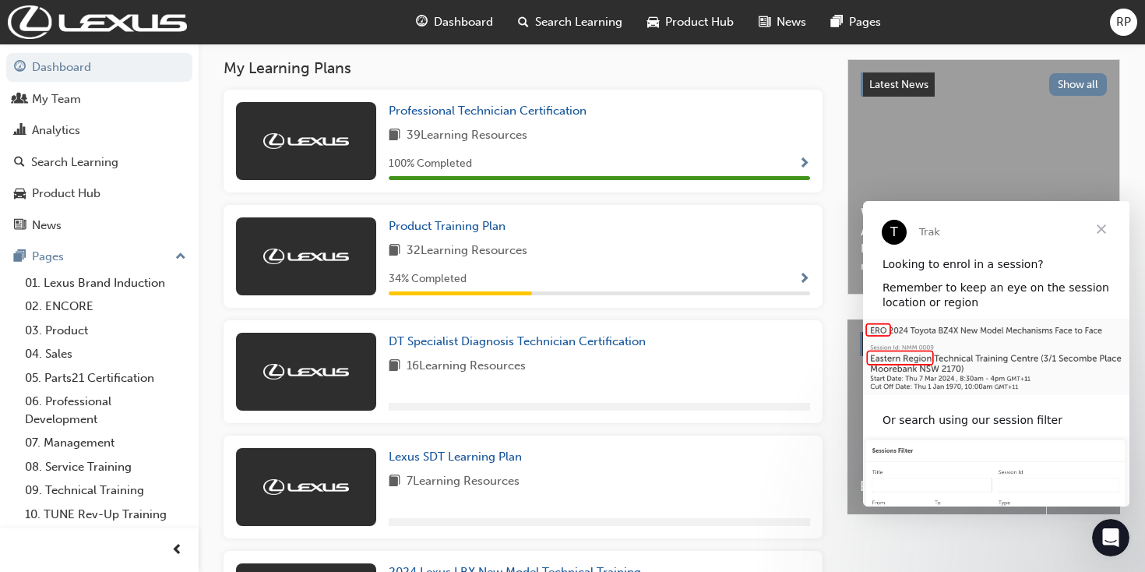
click at [1101, 230] on span "Close" at bounding box center [1101, 229] width 56 height 56
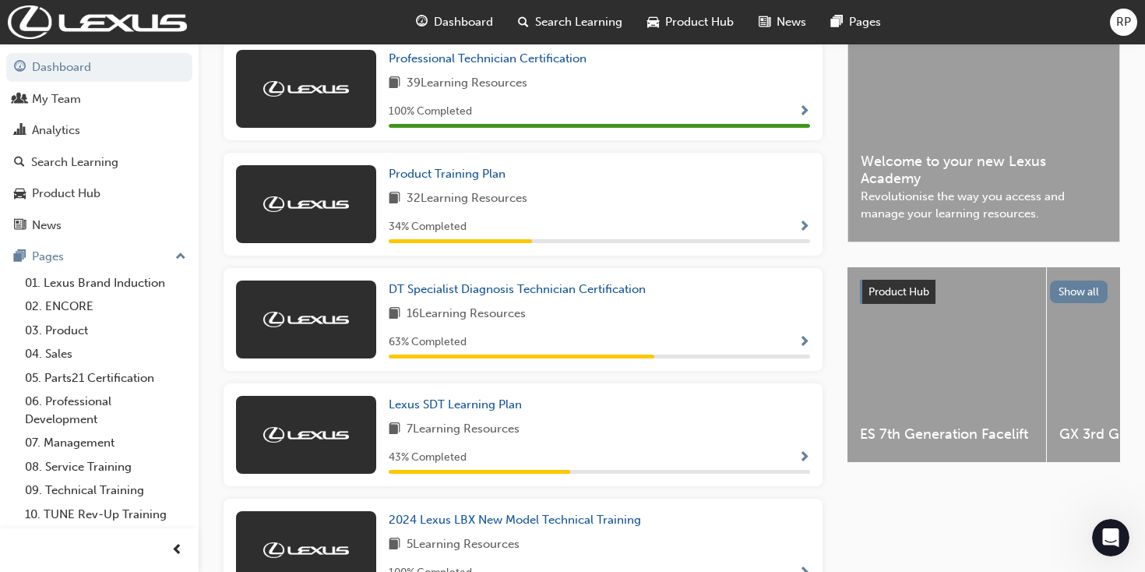
scroll to position [1626, 0]
click at [805, 244] on div "34 % Completed" at bounding box center [599, 230] width 421 height 26
click at [801, 225] on span "Show Progress" at bounding box center [804, 227] width 12 height 14
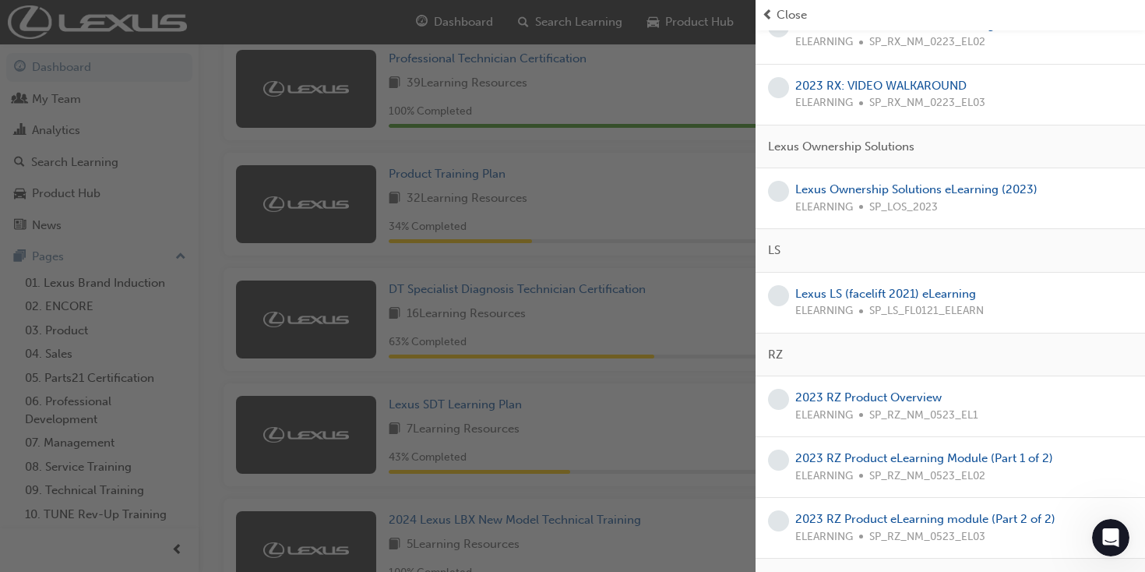
scroll to position [476, 0]
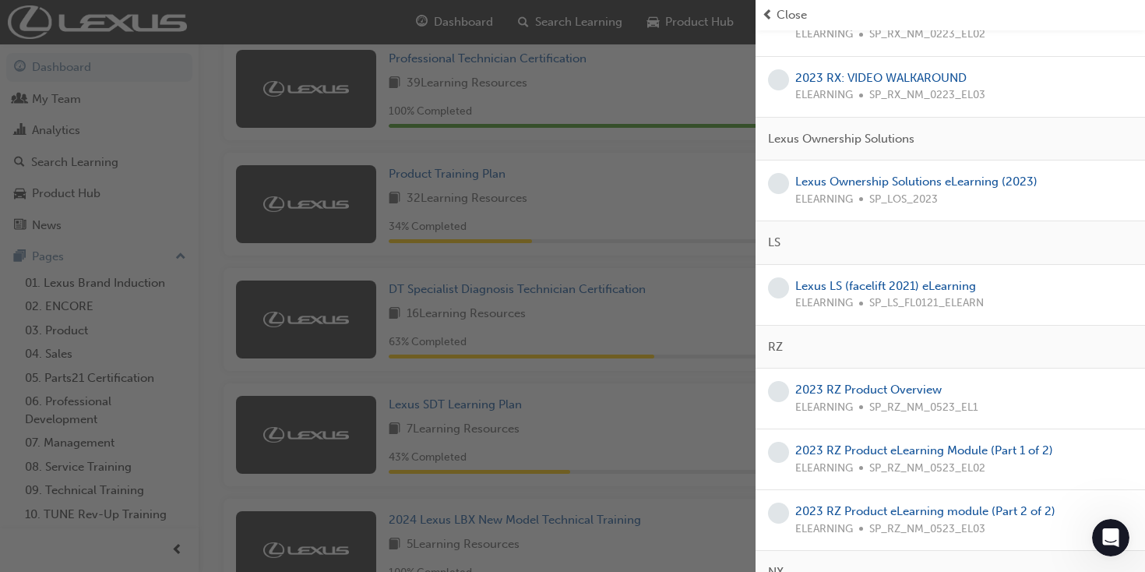
click at [785, 12] on span "Close" at bounding box center [791, 15] width 30 height 18
